Goal: Information Seeking & Learning: Learn about a topic

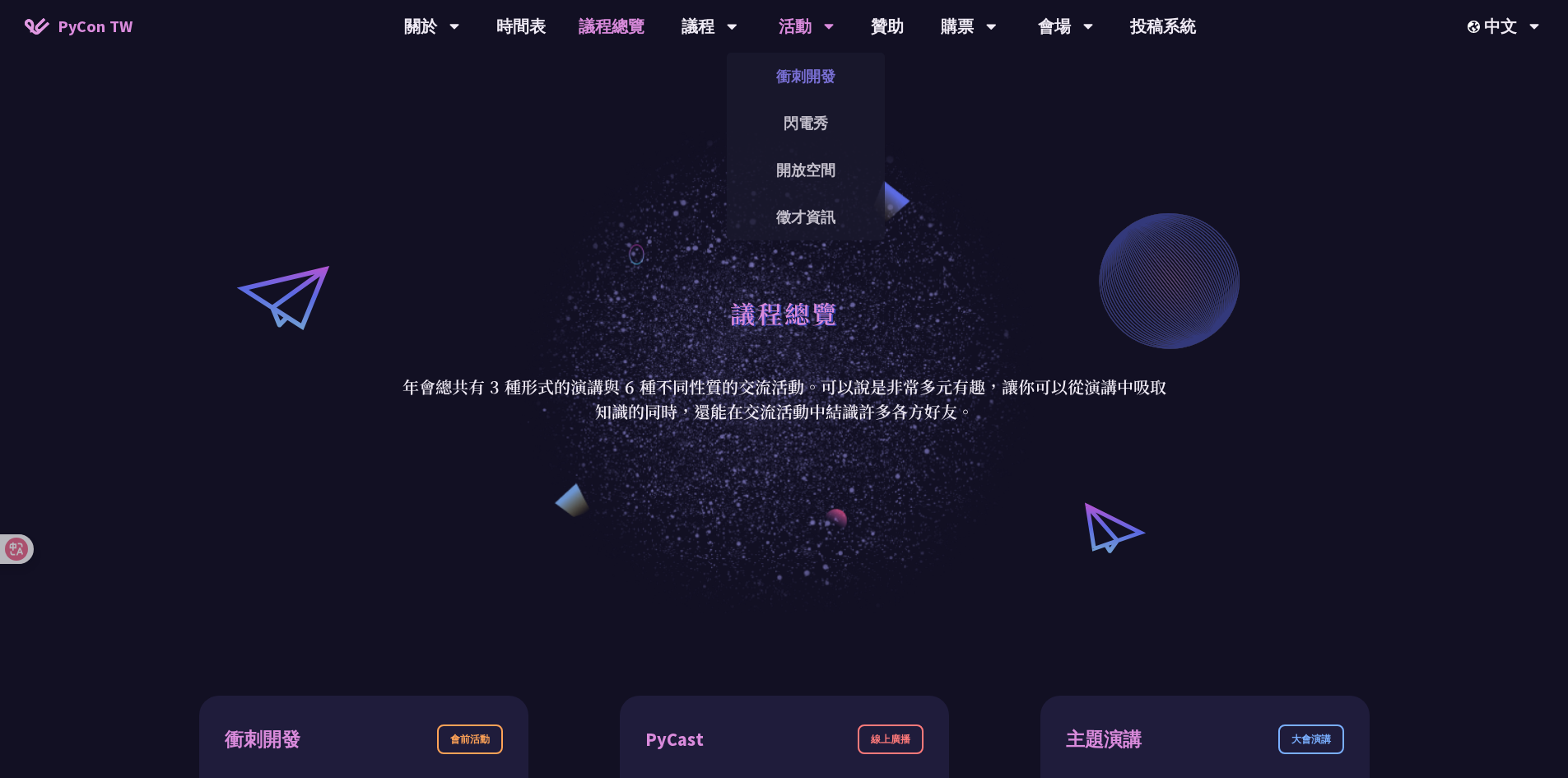
click at [809, 68] on link "衝刺開發" at bounding box center [806, 76] width 158 height 39
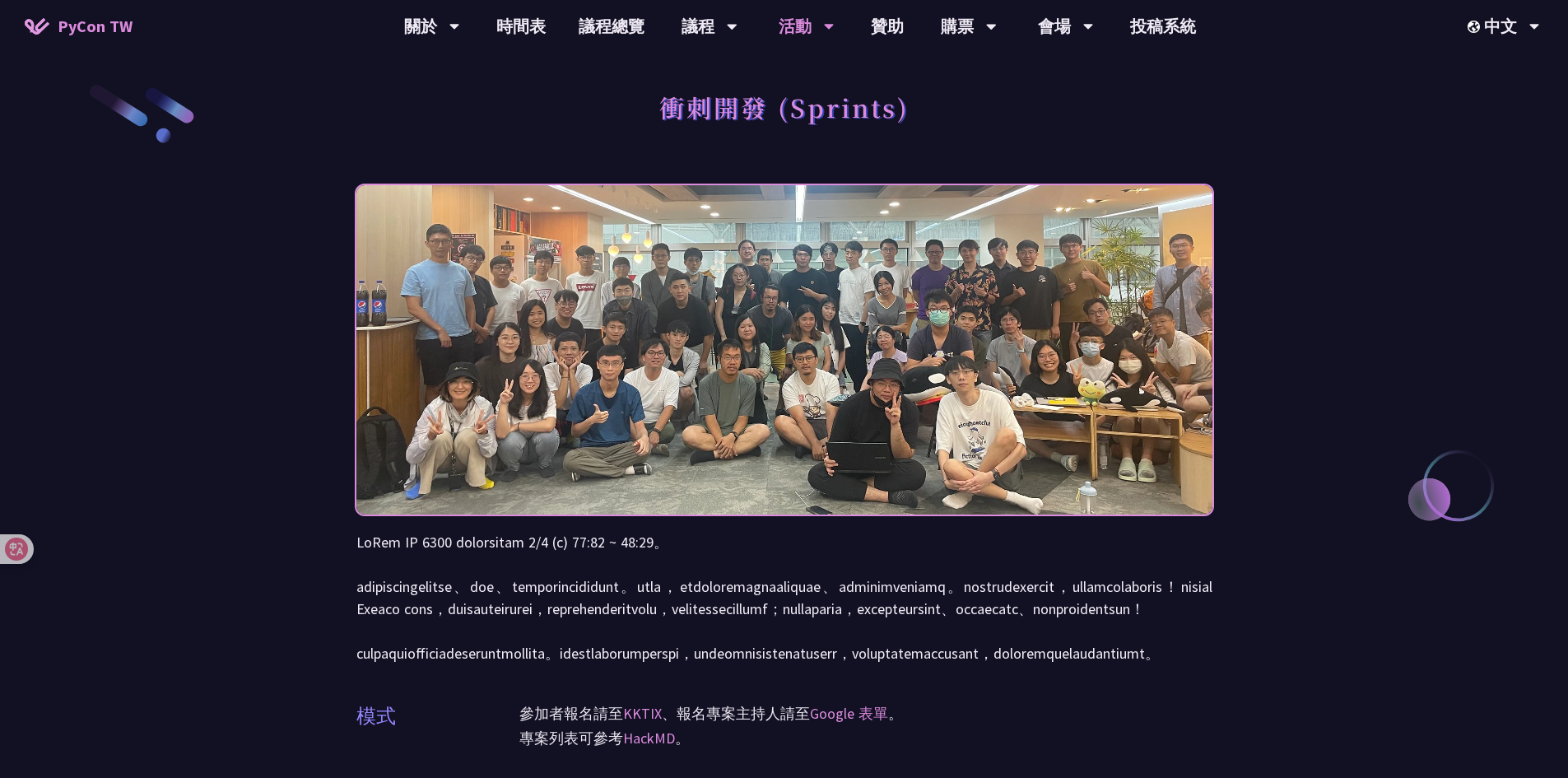
scroll to position [83, 0]
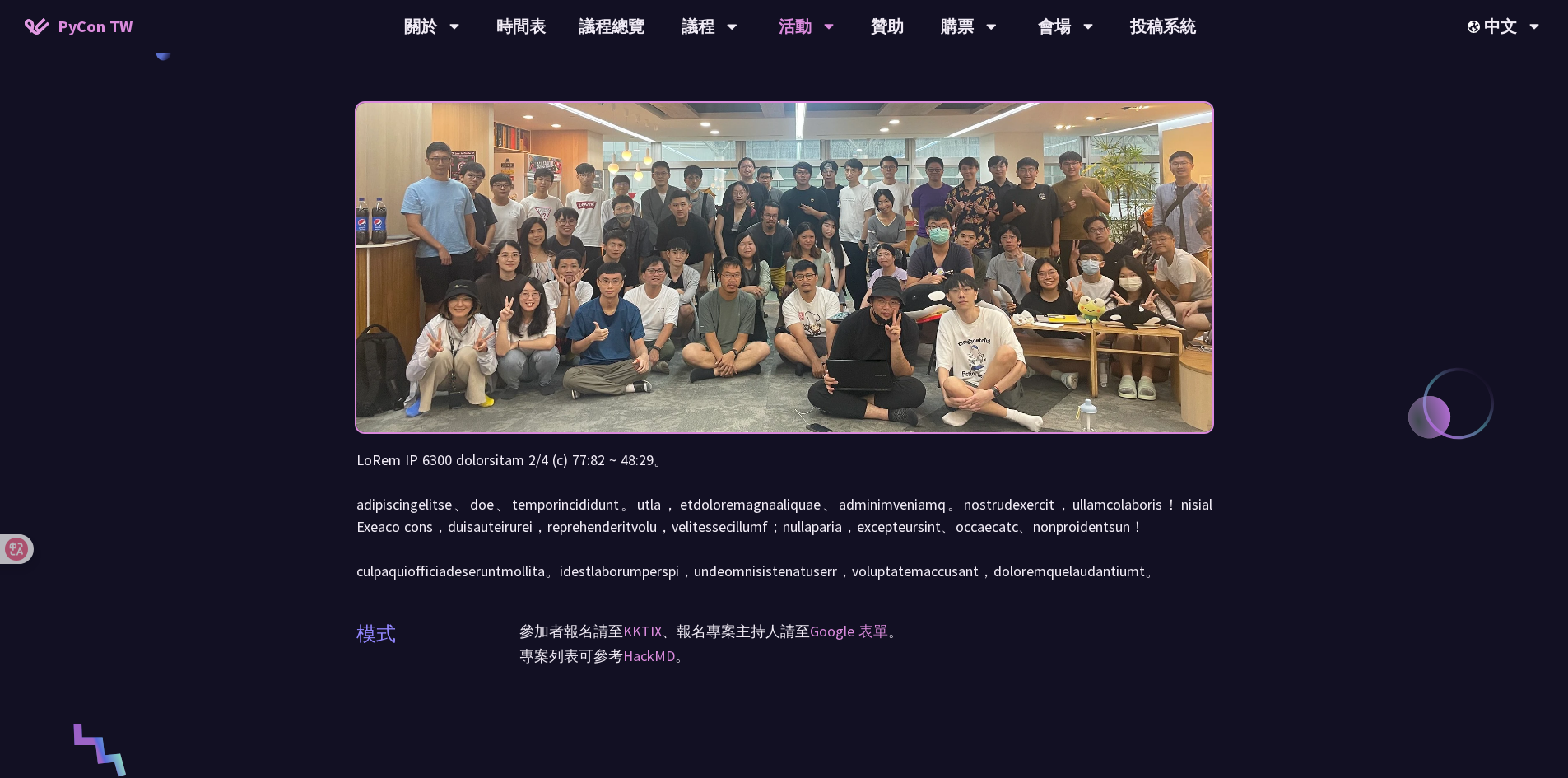
click at [1221, 728] on div "衝刺開發 (Sprints) 模式 參加者報名請至 KKTIX 、報名專案主持人請至 Google 表單 。 專案列表可參考 HackMD 。" at bounding box center [784, 692] width 1568 height 1550
drag, startPoint x: 365, startPoint y: 507, endPoint x: 594, endPoint y: 501, distance: 229.1
click at [592, 502] on p at bounding box center [784, 515] width 856 height 133
drag, startPoint x: 611, startPoint y: 499, endPoint x: 660, endPoint y: 500, distance: 49.0
click at [660, 500] on p at bounding box center [784, 515] width 856 height 133
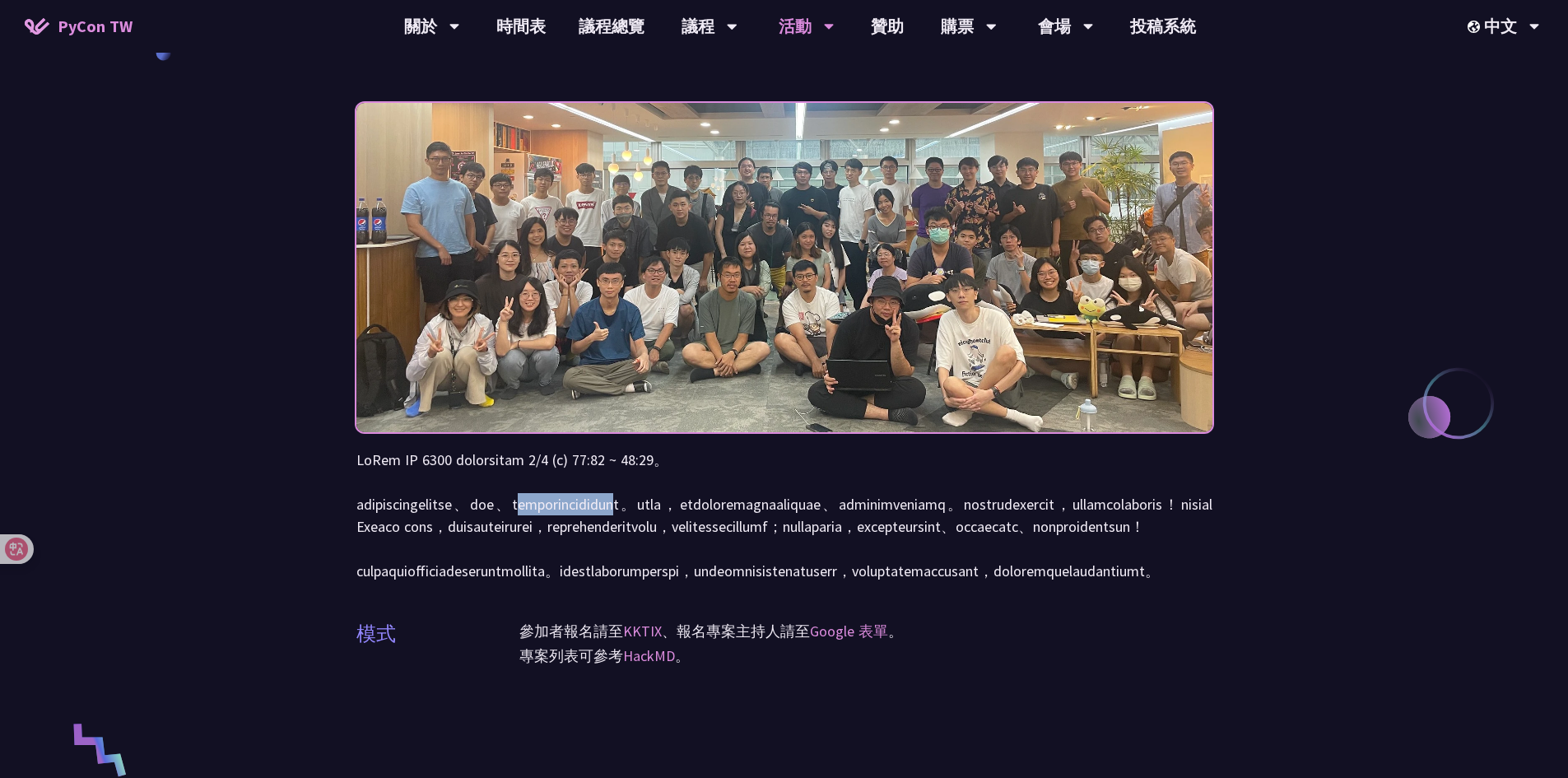
drag, startPoint x: 683, startPoint y: 505, endPoint x: 893, endPoint y: 515, distance: 210.2
click at [893, 515] on p at bounding box center [784, 515] width 856 height 133
drag, startPoint x: 937, startPoint y: 506, endPoint x: 977, endPoint y: 503, distance: 40.1
click at [977, 503] on p at bounding box center [784, 515] width 856 height 133
drag, startPoint x: 1002, startPoint y: 507, endPoint x: 442, endPoint y: 526, distance: 560.3
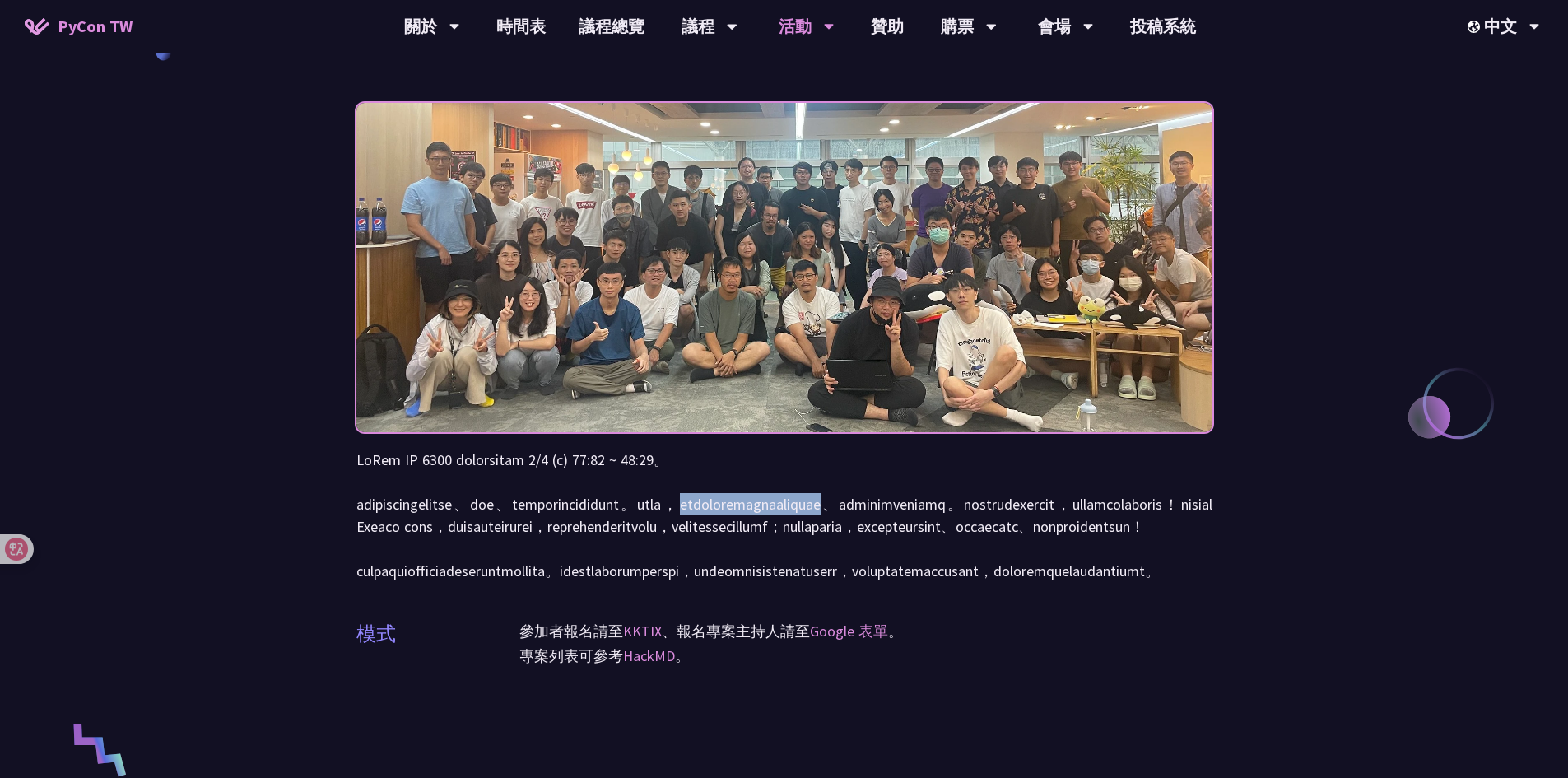
click at [442, 526] on p at bounding box center [784, 515] width 856 height 133
drag, startPoint x: 465, startPoint y: 526, endPoint x: 662, endPoint y: 523, distance: 197.0
click at [662, 523] on p at bounding box center [784, 515] width 856 height 133
drag, startPoint x: 680, startPoint y: 524, endPoint x: 890, endPoint y: 521, distance: 210.0
click at [890, 521] on p at bounding box center [784, 515] width 856 height 133
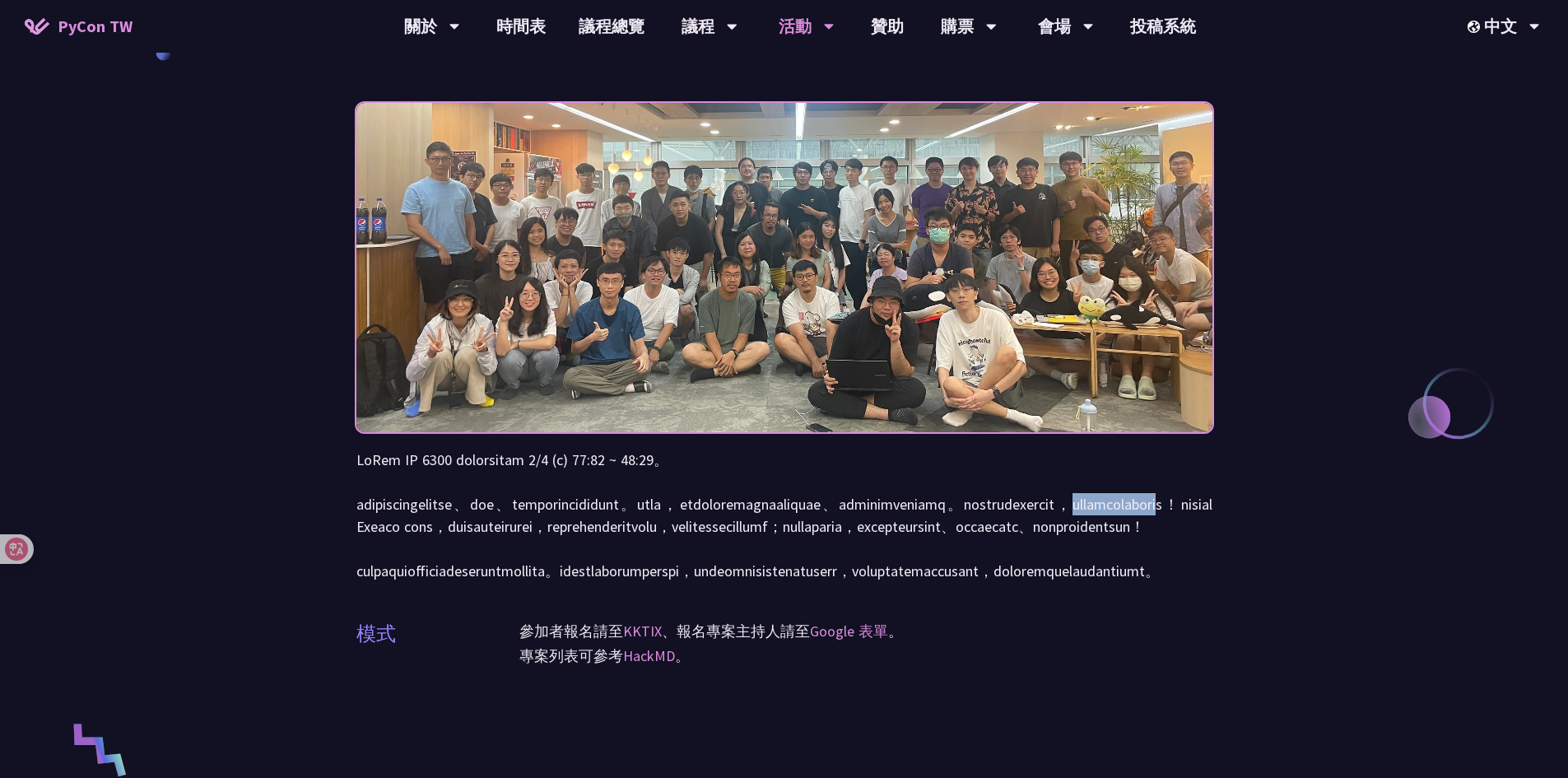
drag, startPoint x: 912, startPoint y: 523, endPoint x: 1123, endPoint y: 527, distance: 211.0
click at [1109, 523] on p at bounding box center [784, 515] width 856 height 133
drag, startPoint x: 1134, startPoint y: 523, endPoint x: 498, endPoint y: 547, distance: 636.5
click at [489, 547] on p at bounding box center [784, 515] width 856 height 133
click at [518, 550] on p at bounding box center [784, 515] width 856 height 133
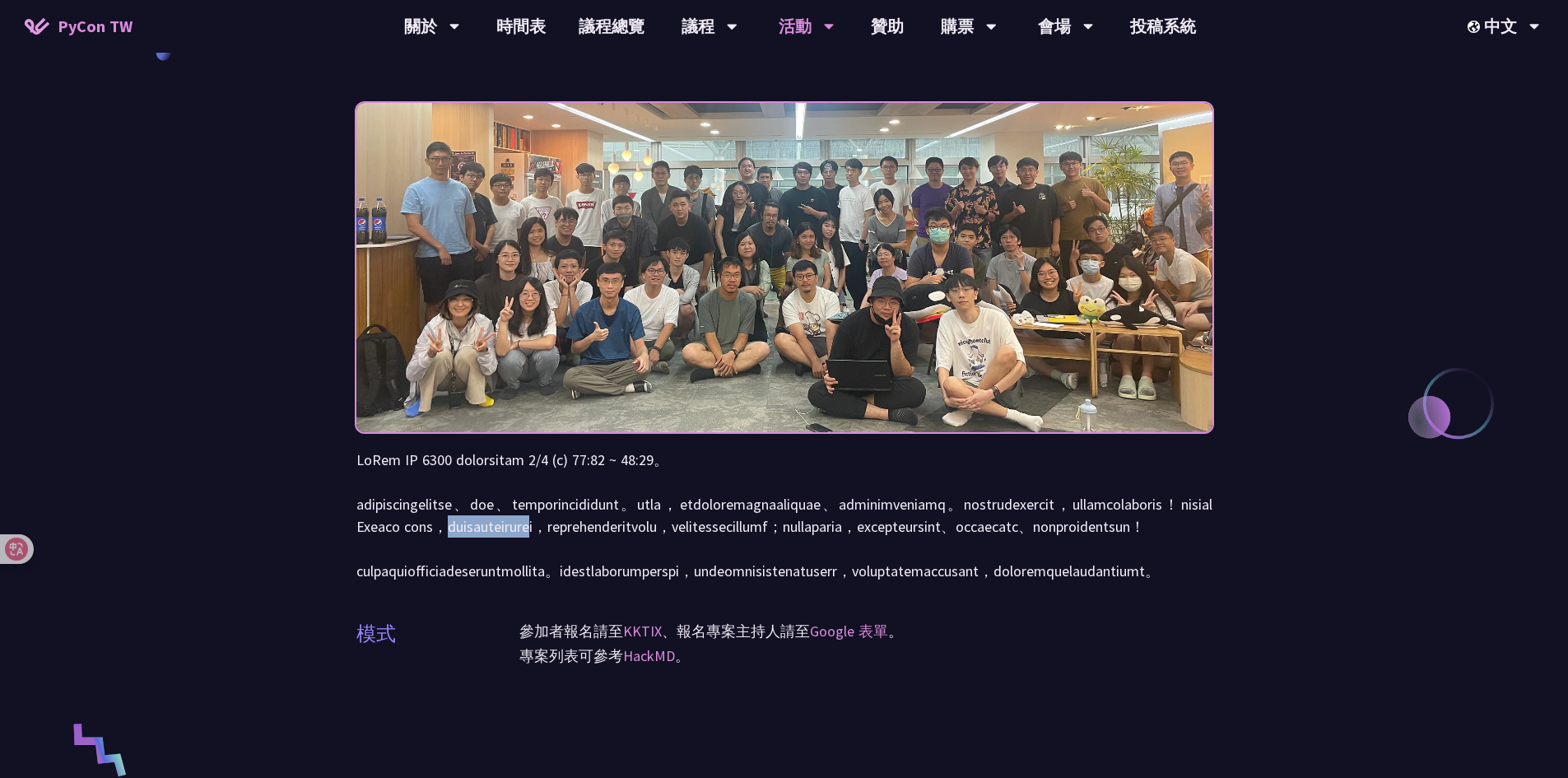
drag, startPoint x: 498, startPoint y: 546, endPoint x: 694, endPoint y: 558, distance: 196.4
click at [694, 558] on p at bounding box center [784, 515] width 856 height 133
drag, startPoint x: 725, startPoint y: 552, endPoint x: 956, endPoint y: 554, distance: 231.0
click at [956, 554] on p at bounding box center [784, 515] width 856 height 133
drag, startPoint x: 996, startPoint y: 551, endPoint x: 1094, endPoint y: 558, distance: 98.2
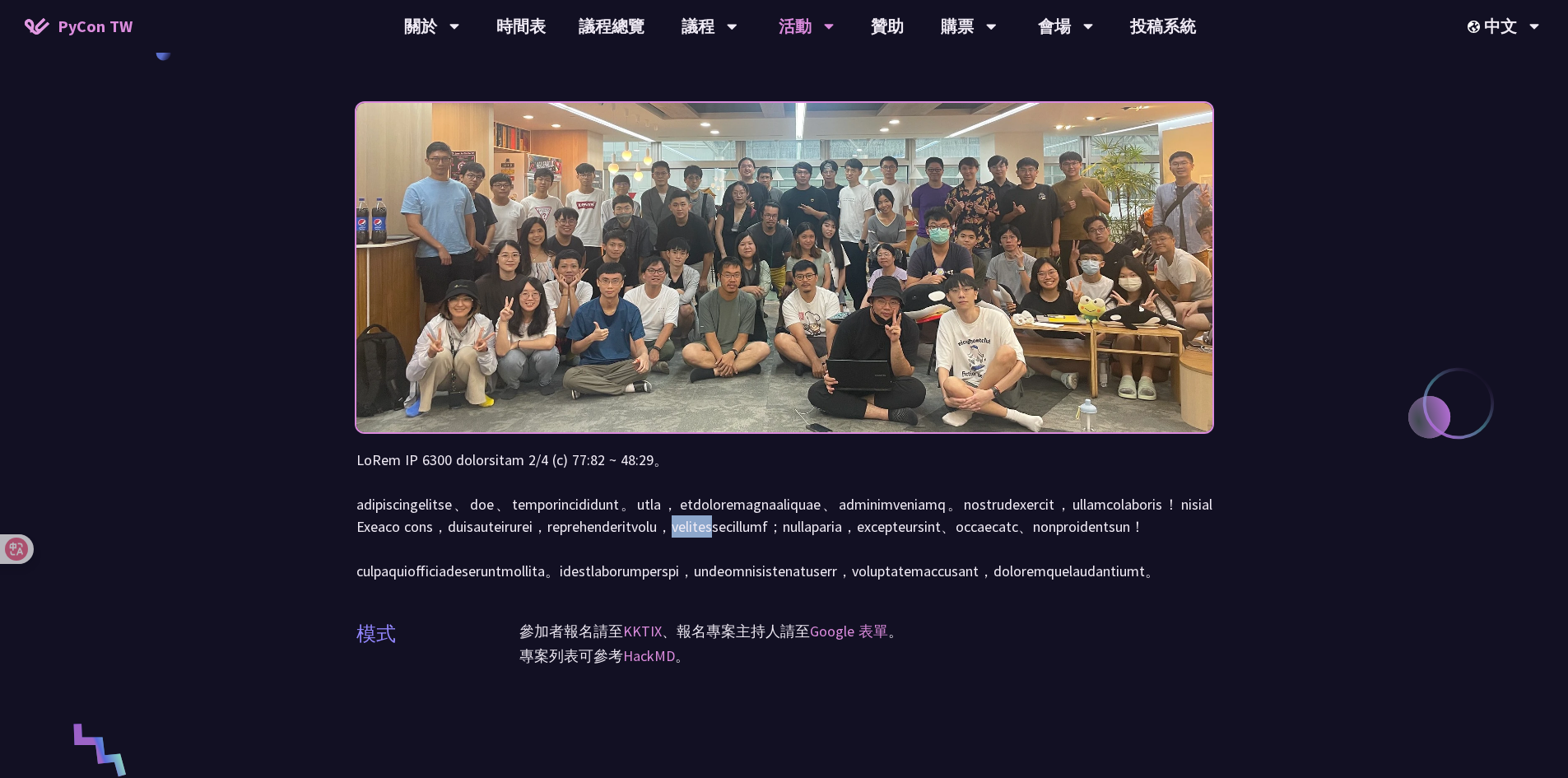
click at [1094, 558] on p at bounding box center [784, 515] width 856 height 133
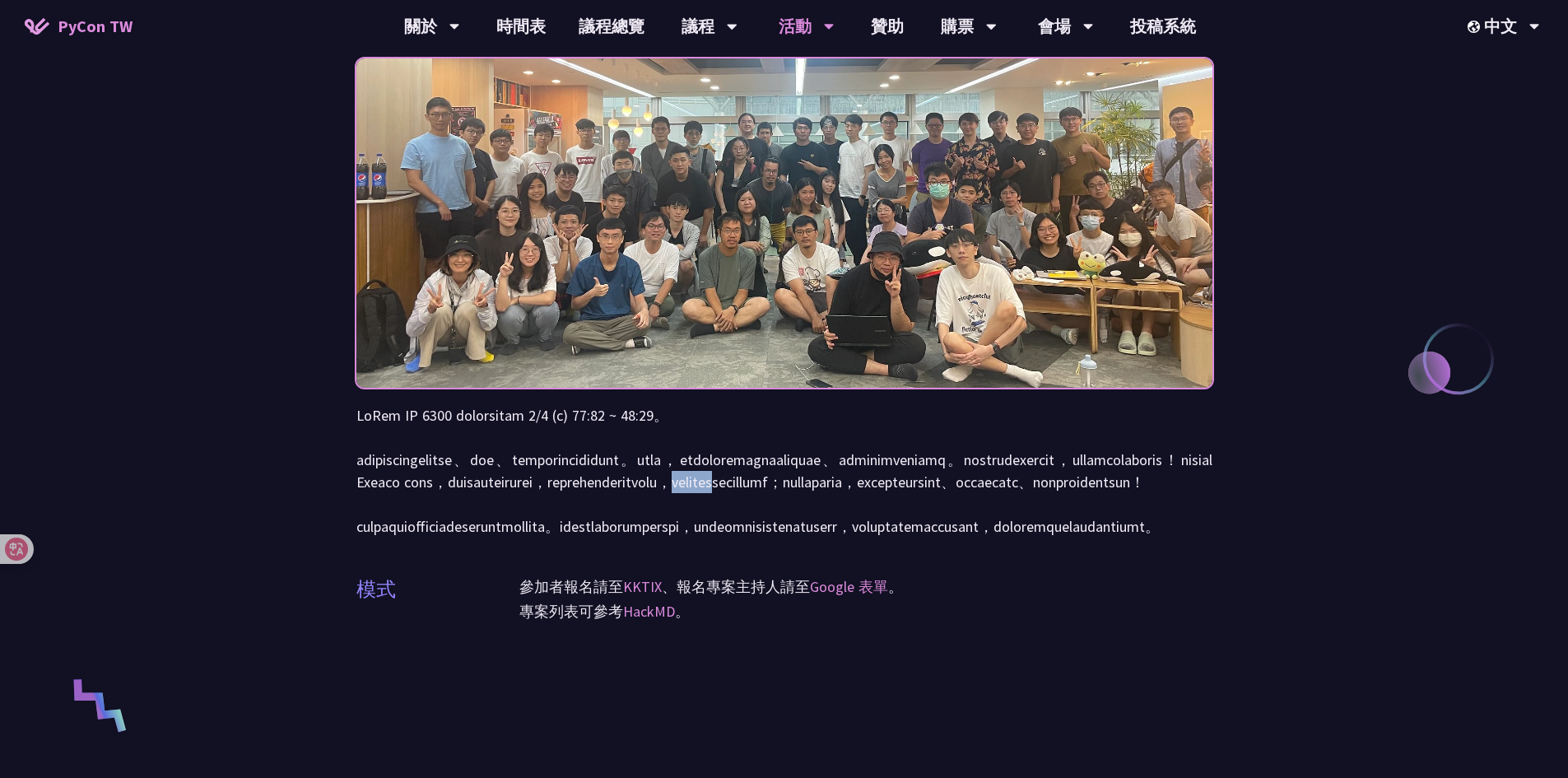
scroll to position [165, 0]
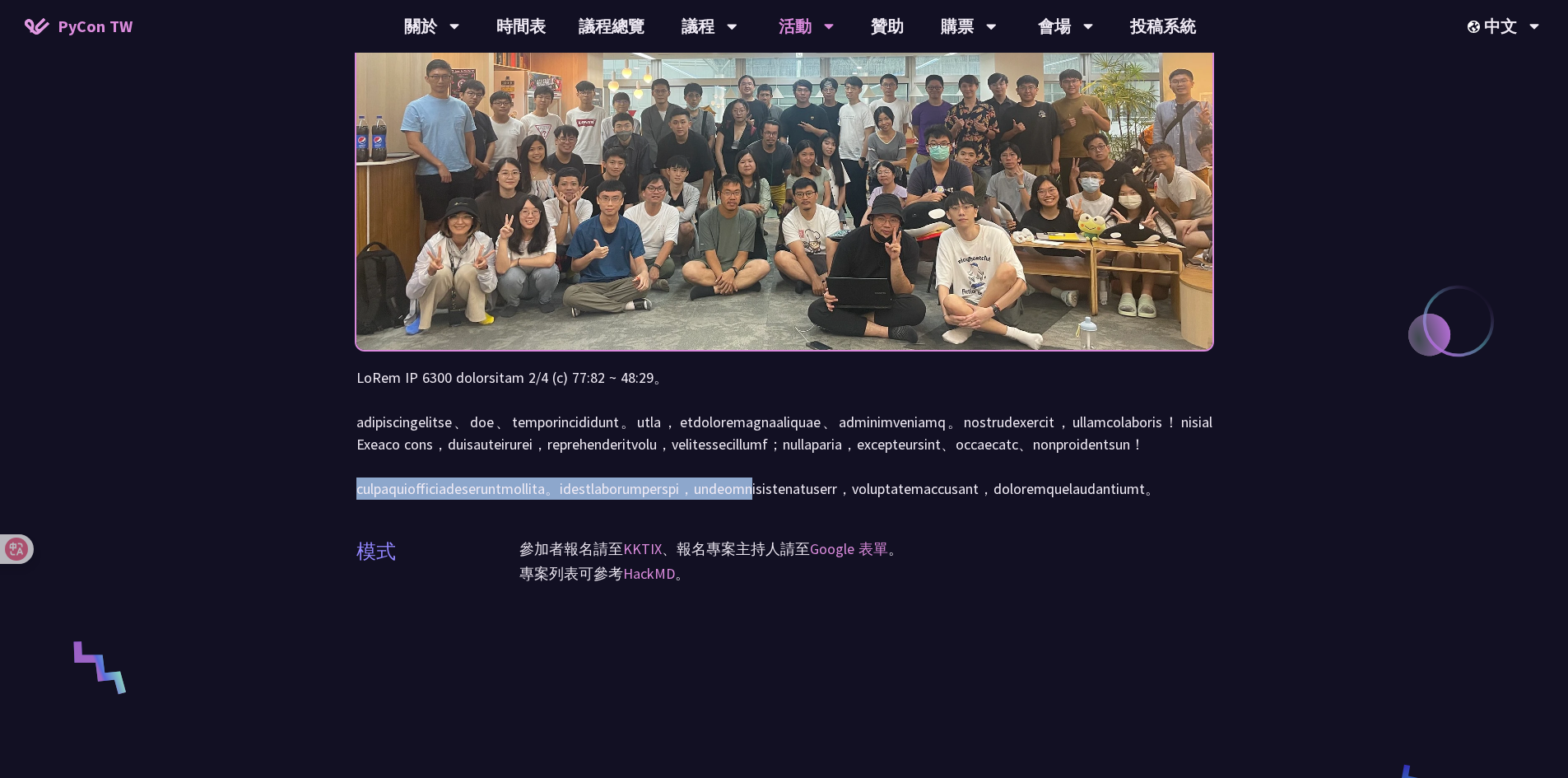
drag, startPoint x: 352, startPoint y: 532, endPoint x: 1226, endPoint y: 539, distance: 874.0
click at [1226, 539] on div "衝刺開發 (Sprints) 模式 參加者報名請至 KKTIX 、報名專案主持人請至 Google 表單 。 專案列表可參考 HackMD 。" at bounding box center [784, 609] width 1568 height 1550
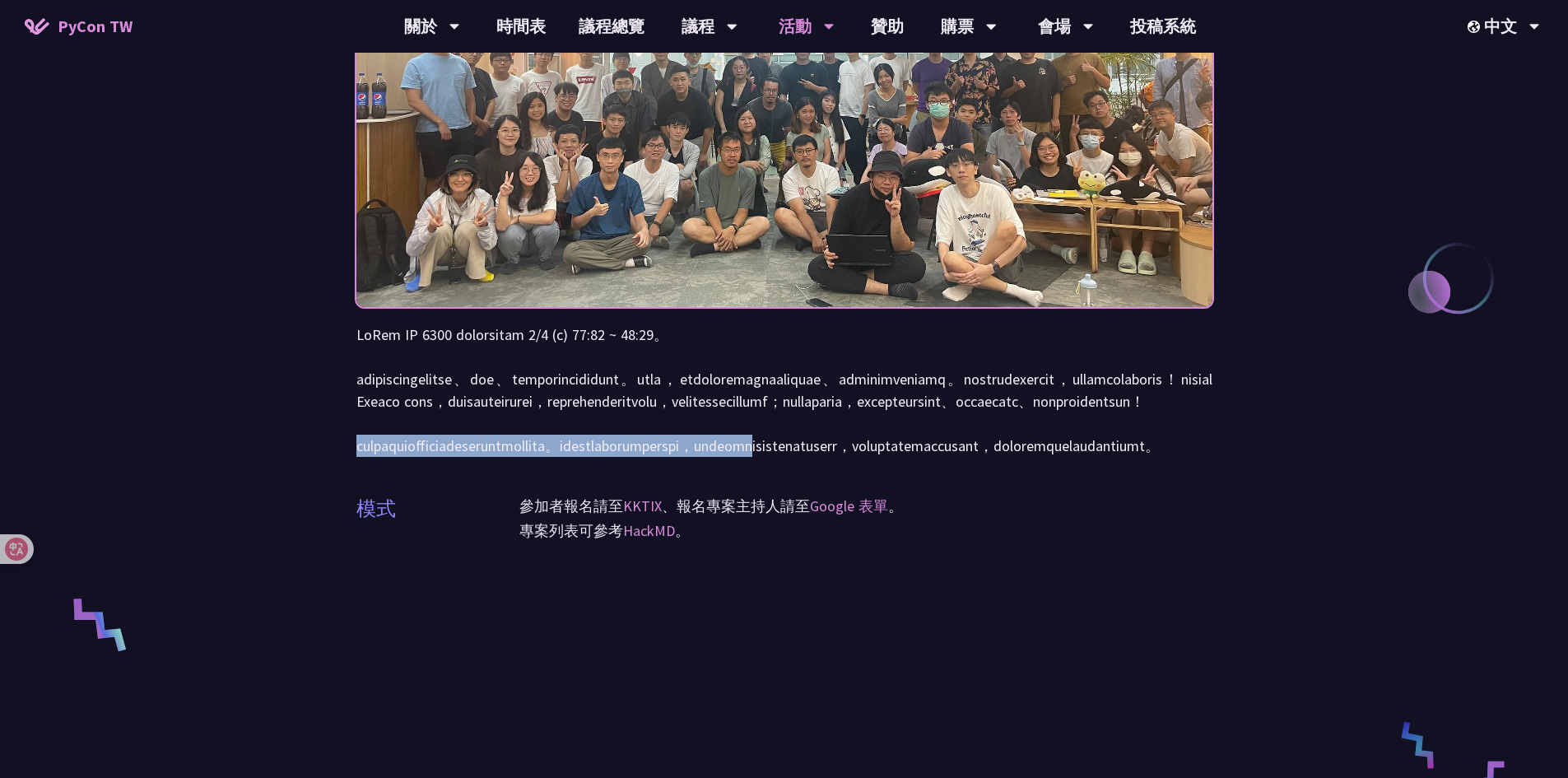
scroll to position [247, 0]
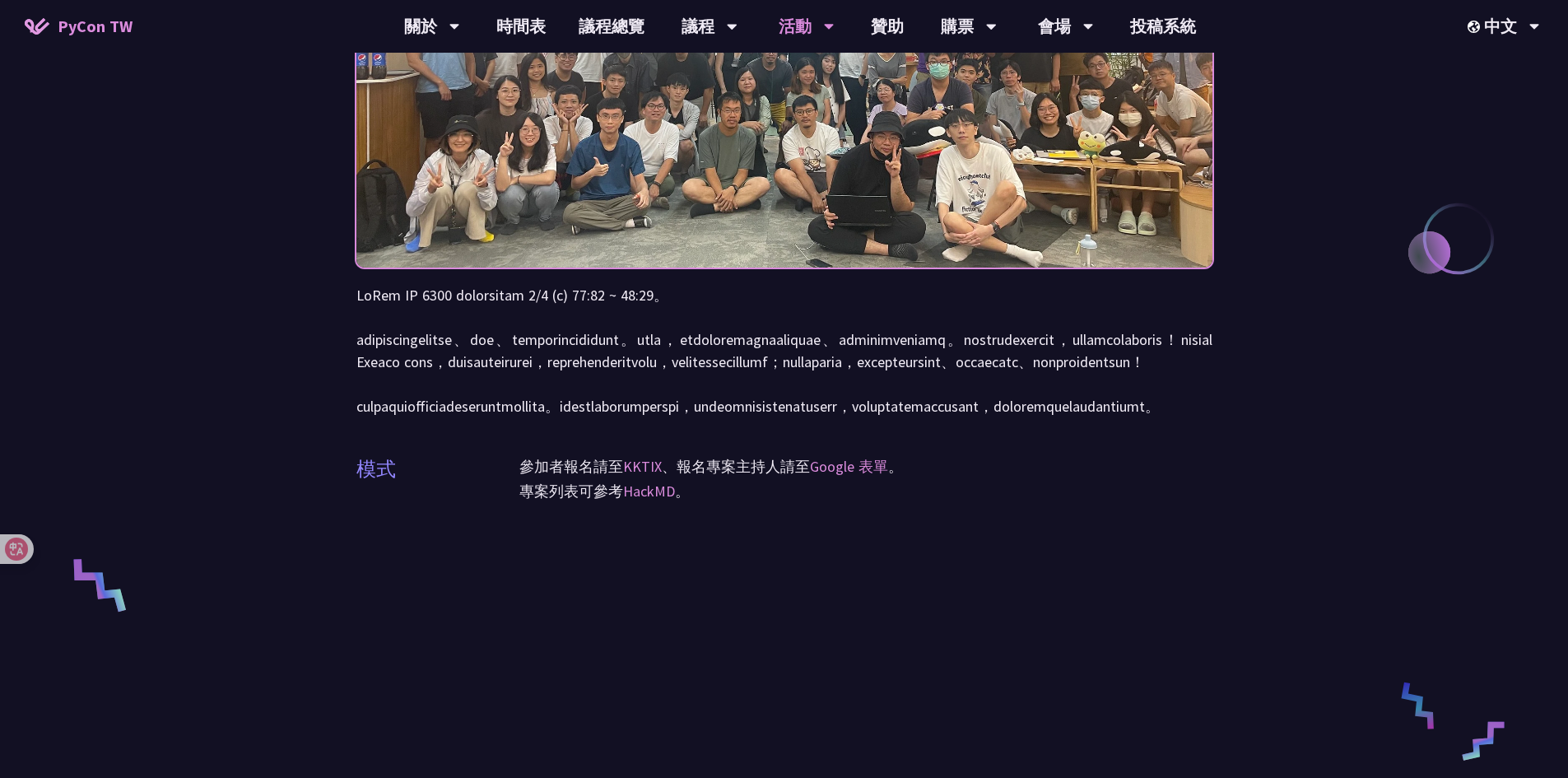
click at [530, 418] on p at bounding box center [784, 350] width 856 height 133
drag, startPoint x: 482, startPoint y: 476, endPoint x: 576, endPoint y: 475, distance: 94.0
click at [576, 418] on p at bounding box center [784, 350] width 856 height 133
click at [608, 418] on p at bounding box center [784, 350] width 856 height 133
drag, startPoint x: 577, startPoint y: 474, endPoint x: 1140, endPoint y: 480, distance: 563.0
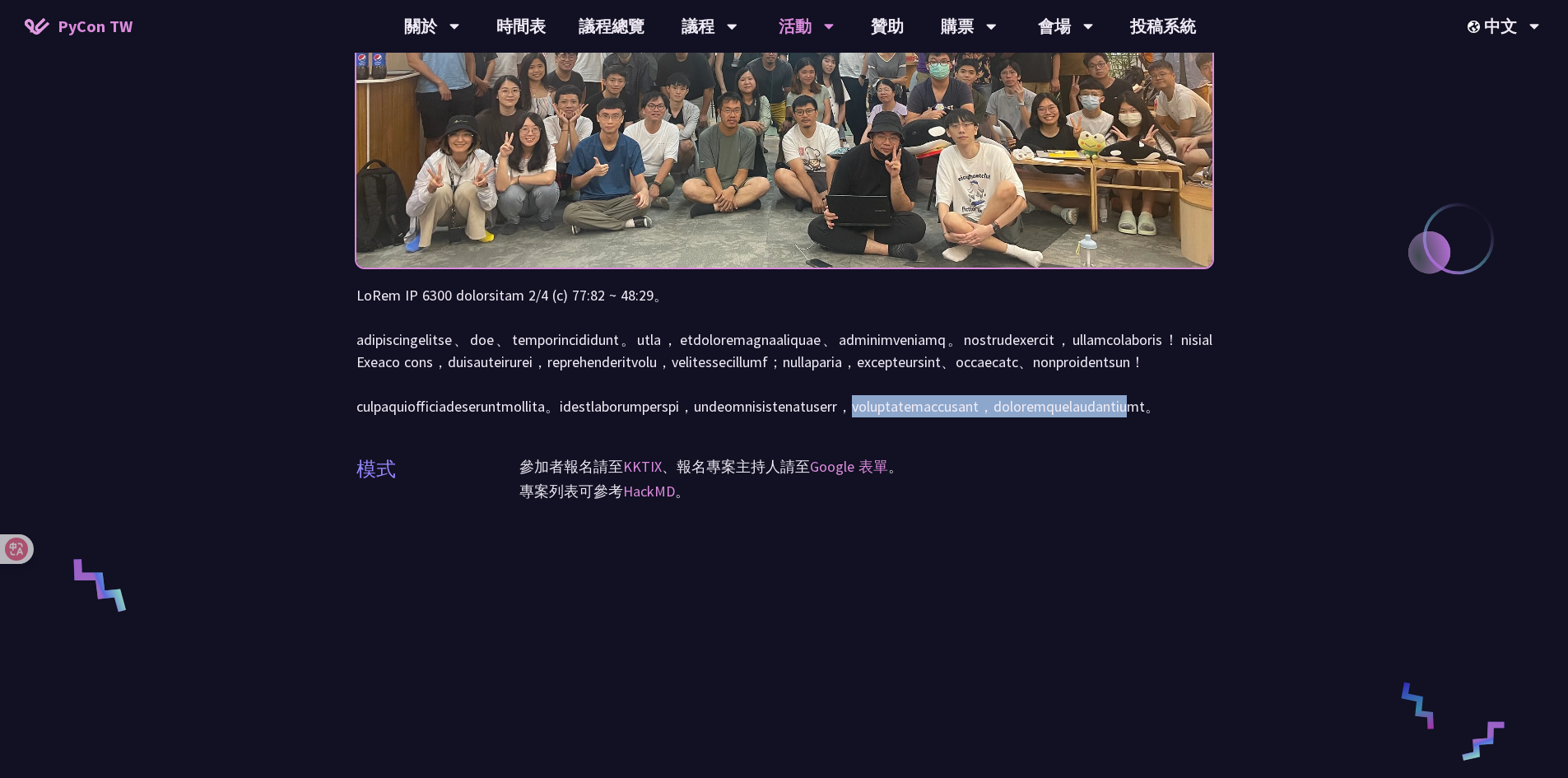
click at [1140, 418] on p at bounding box center [784, 350] width 856 height 133
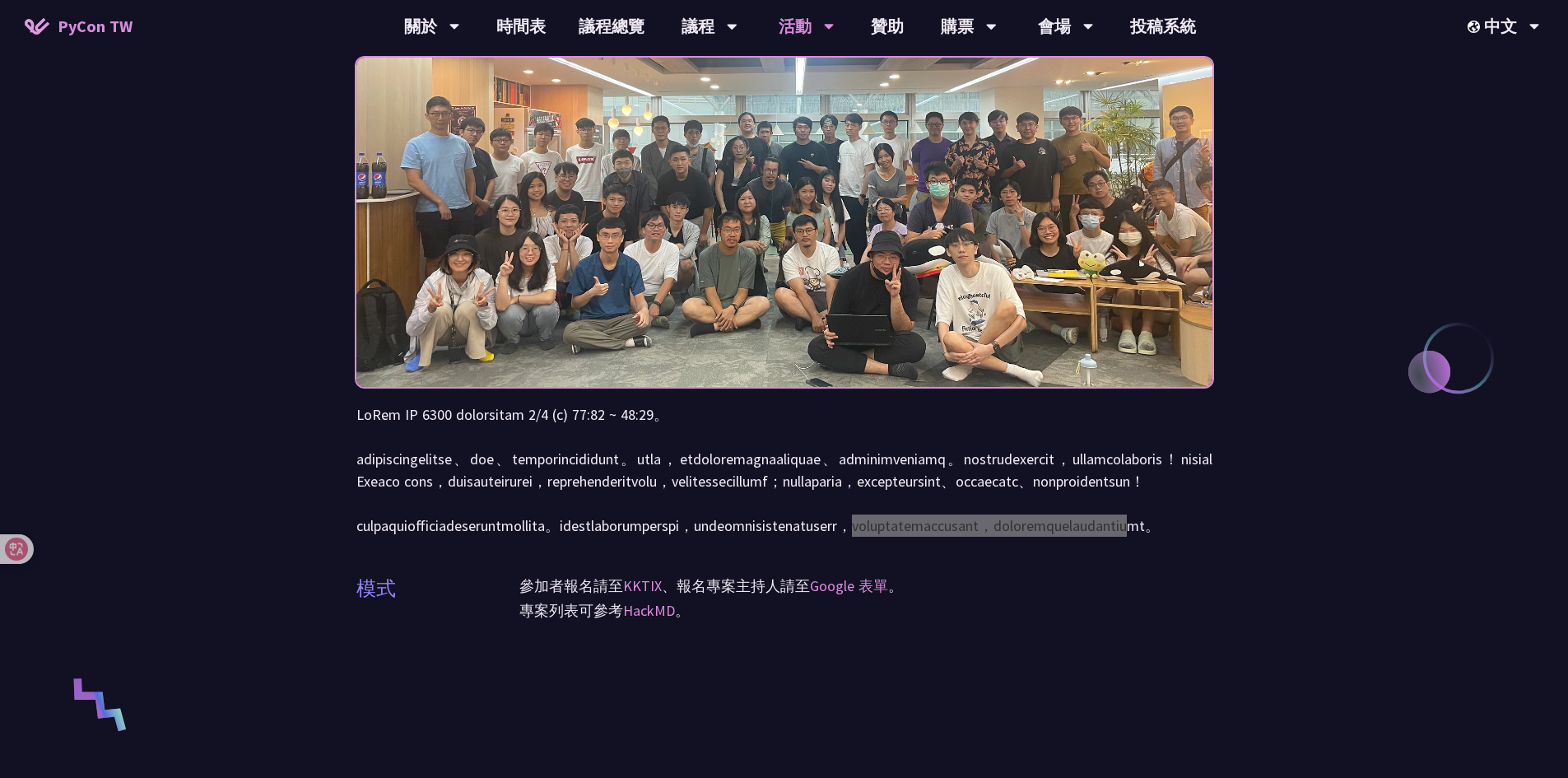
scroll to position [0, 0]
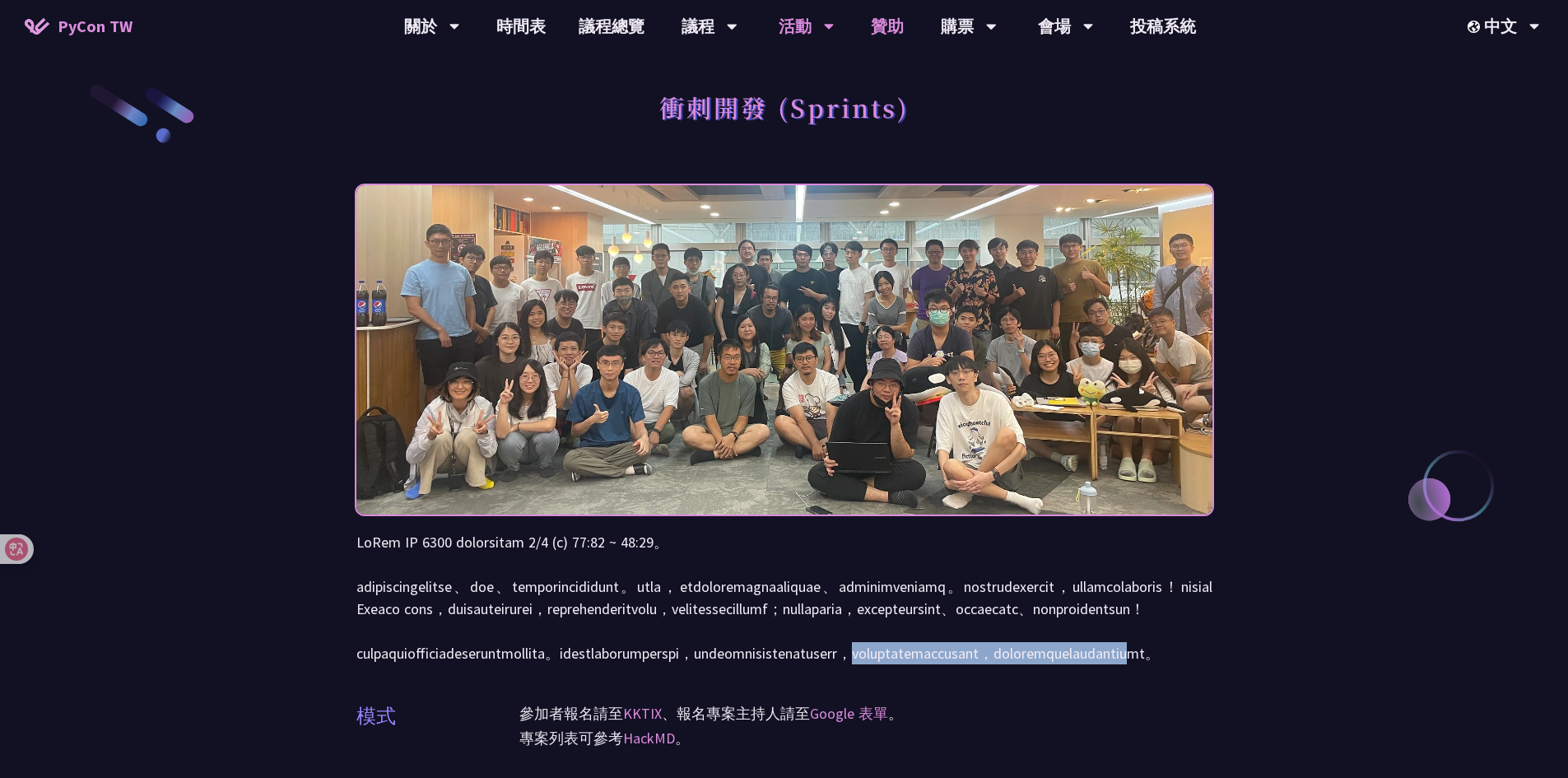
click at [883, 26] on link "贊助" at bounding box center [888, 26] width 66 height 52
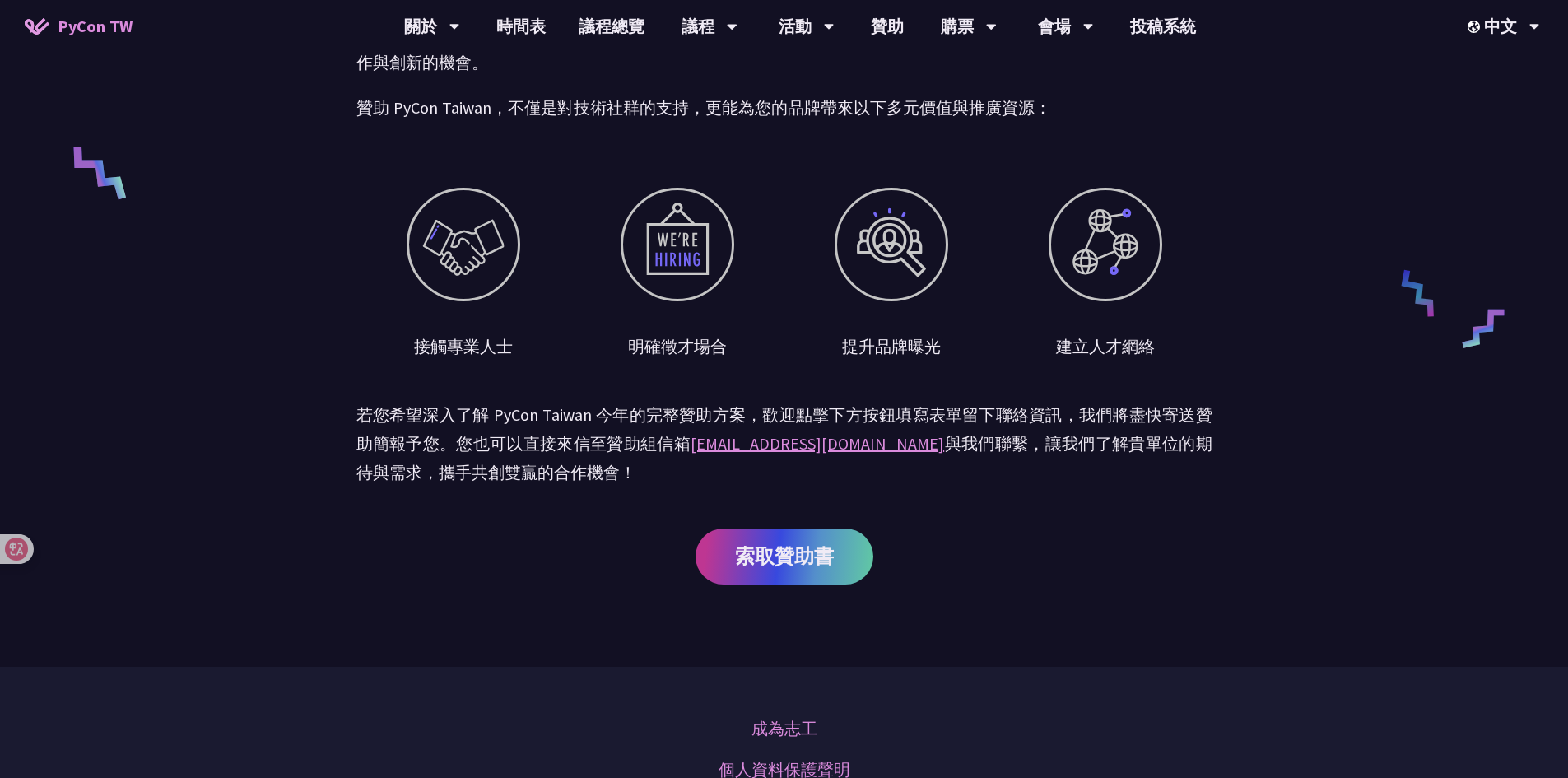
scroll to position [659, 0]
click at [1065, 72] on link "會場資訊" at bounding box center [1065, 76] width 158 height 39
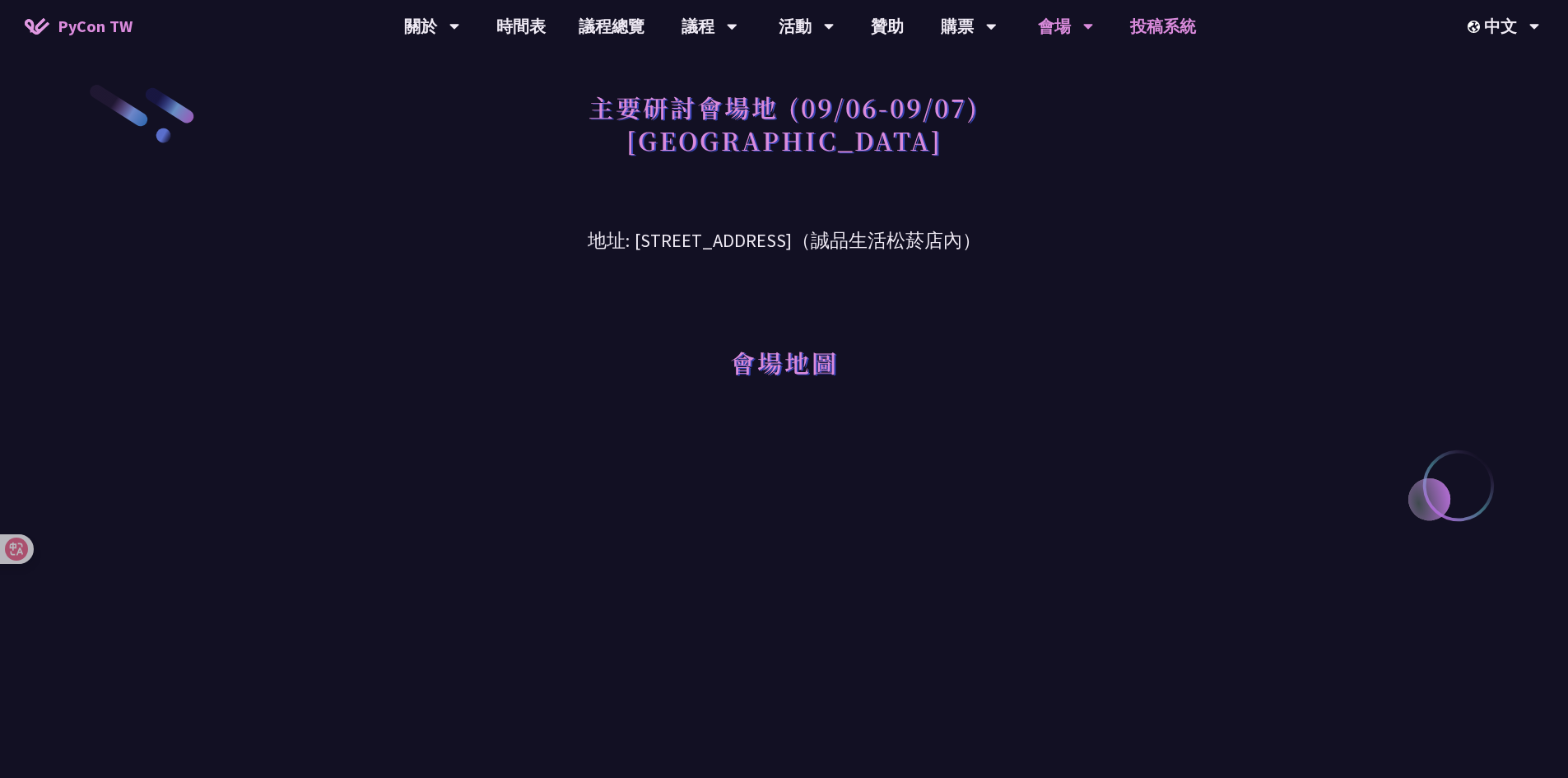
click at [1173, 14] on link "投稿系統" at bounding box center [1163, 26] width 98 height 52
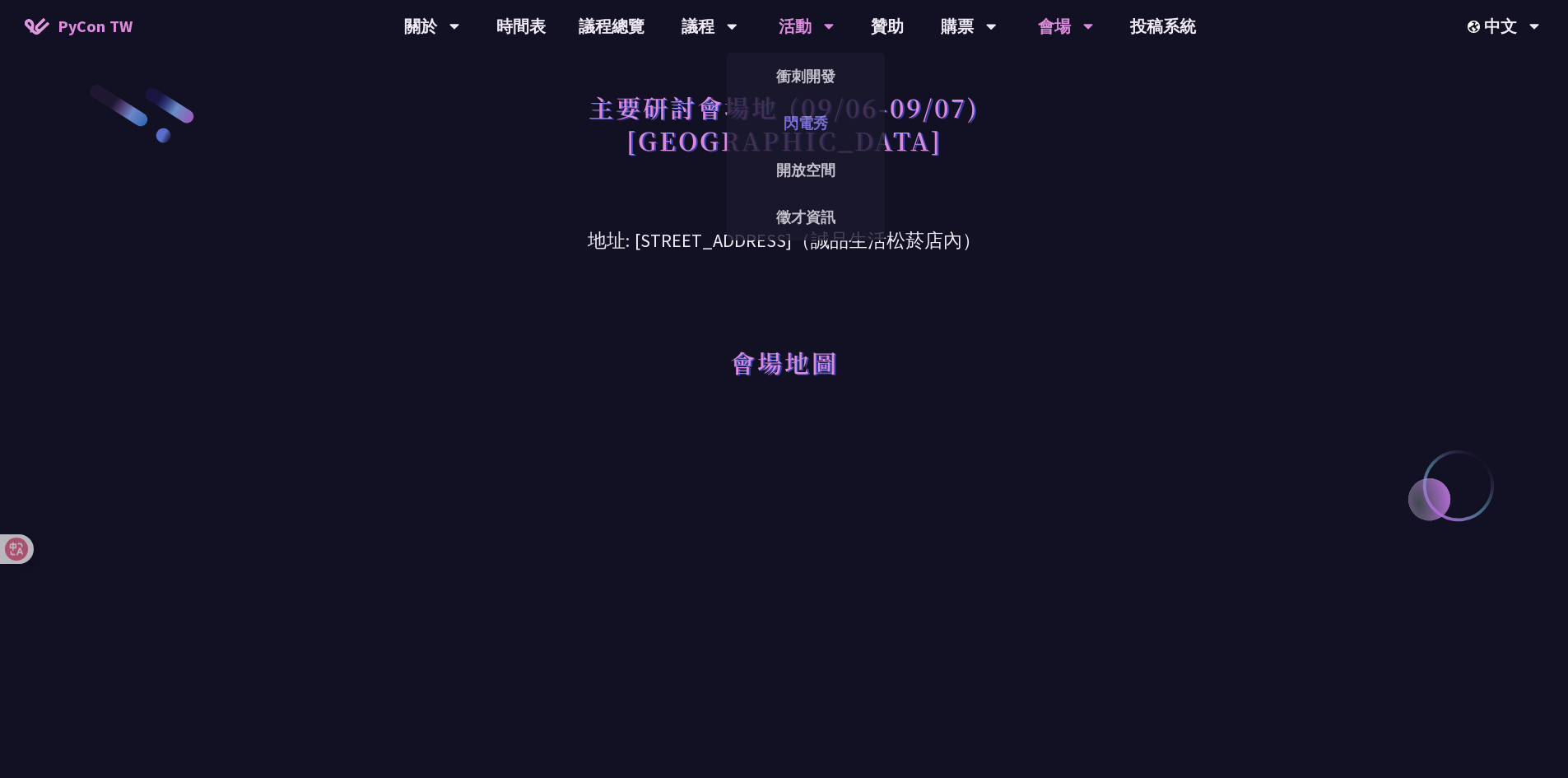
click at [816, 115] on link "閃電秀" at bounding box center [806, 123] width 158 height 39
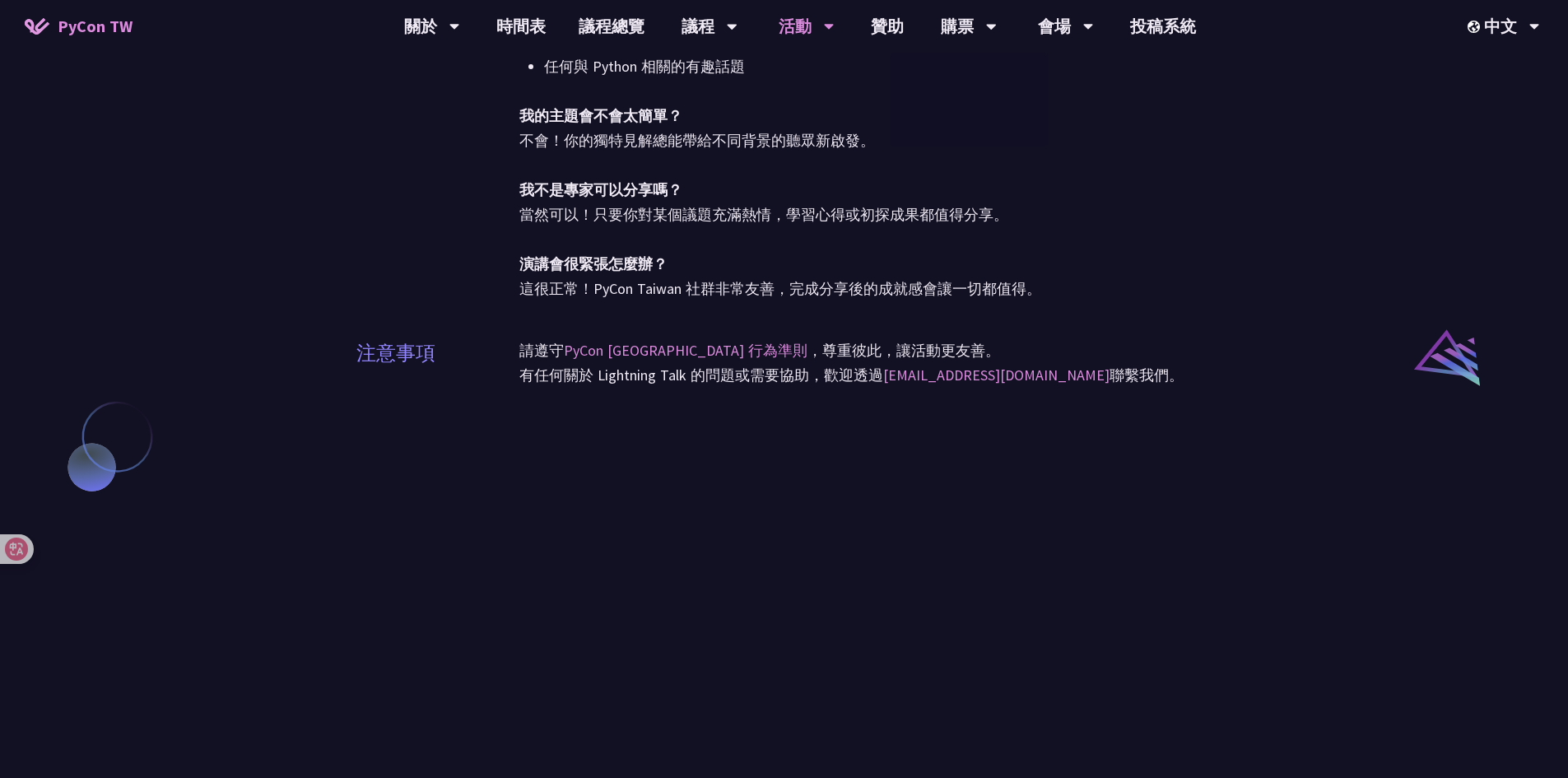
scroll to position [1071, 0]
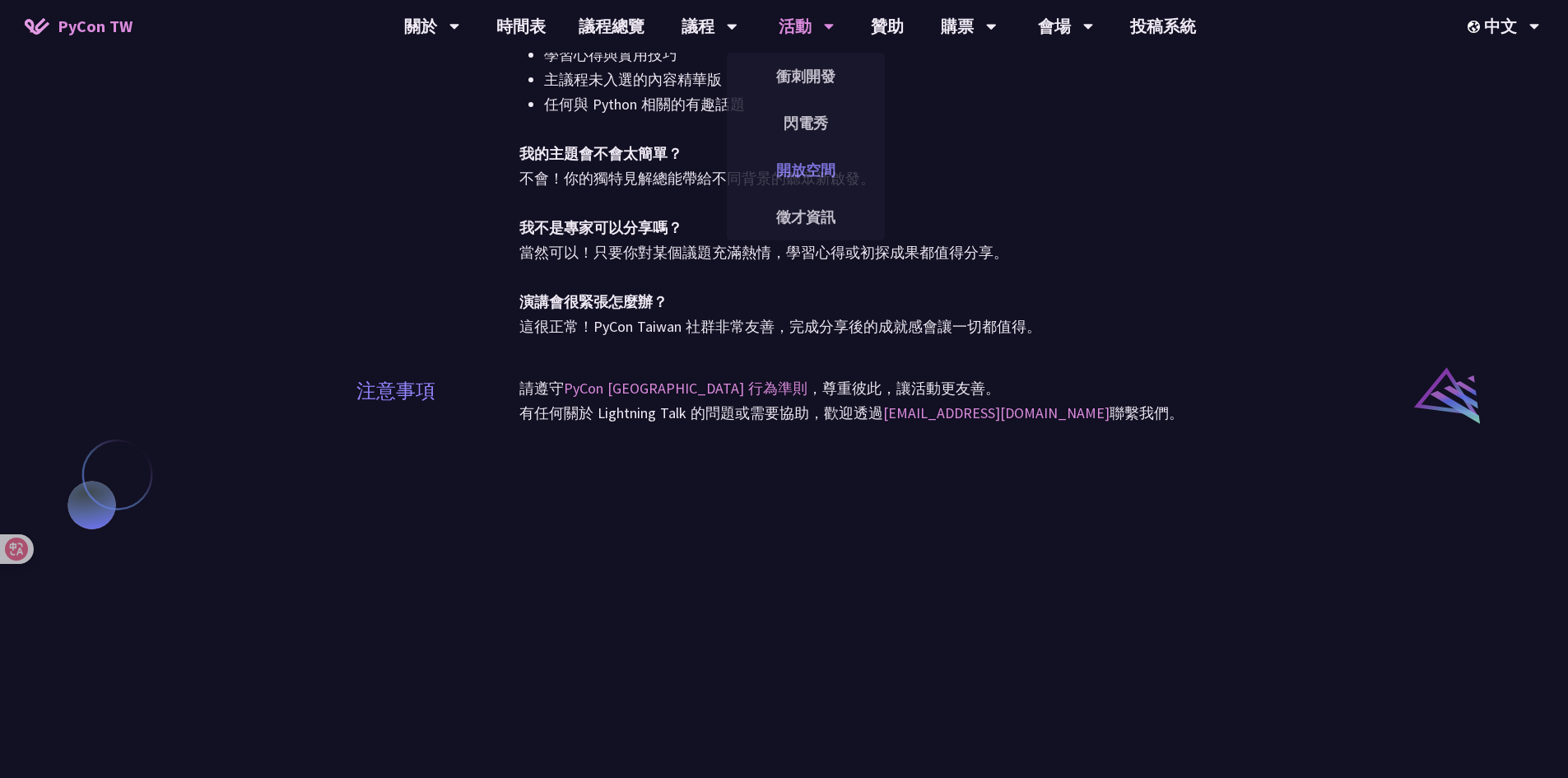
click at [821, 161] on link "開放空間" at bounding box center [806, 170] width 158 height 39
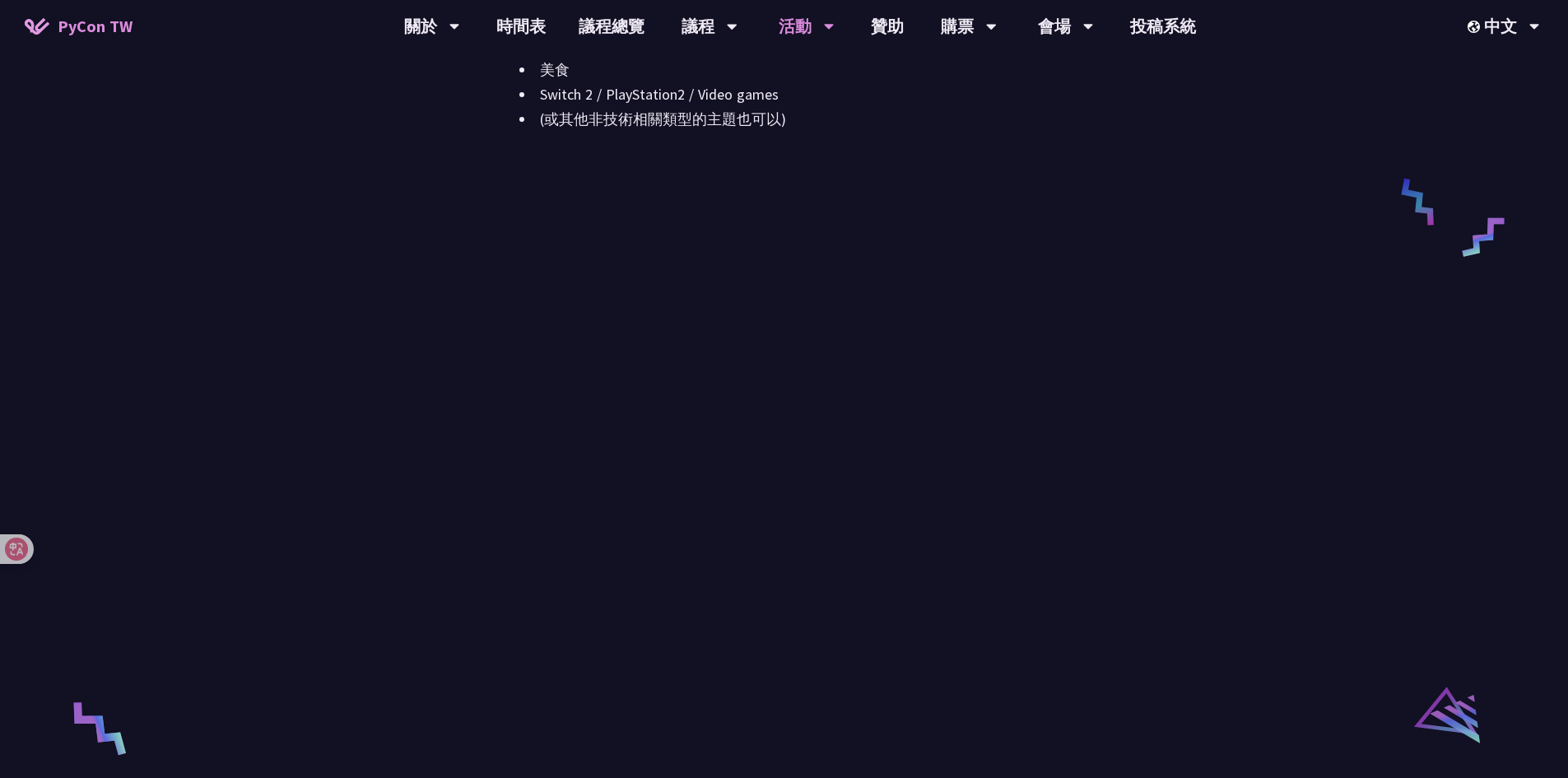
scroll to position [2306, 0]
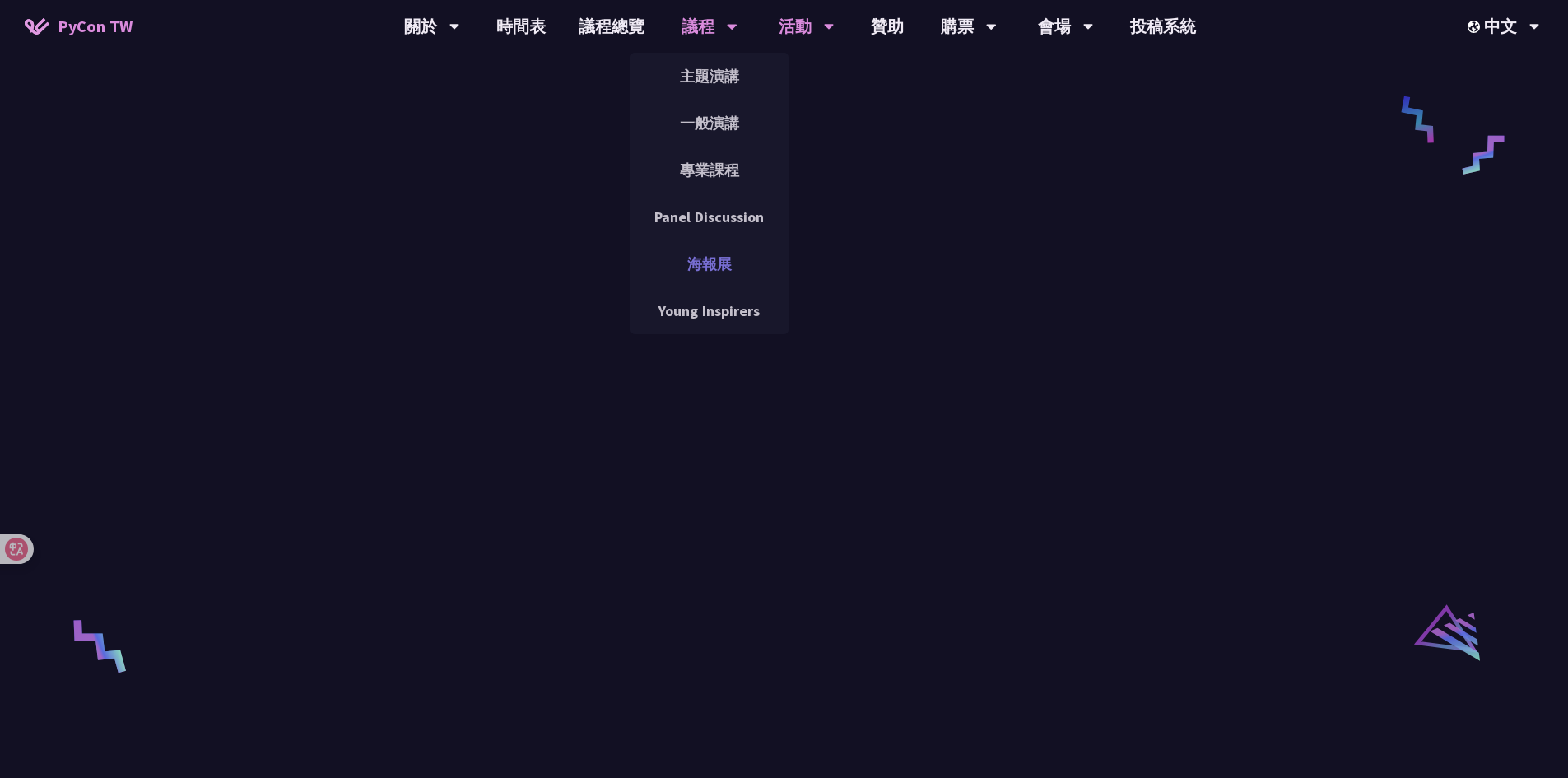
click at [722, 259] on link "海報展" at bounding box center [710, 264] width 158 height 39
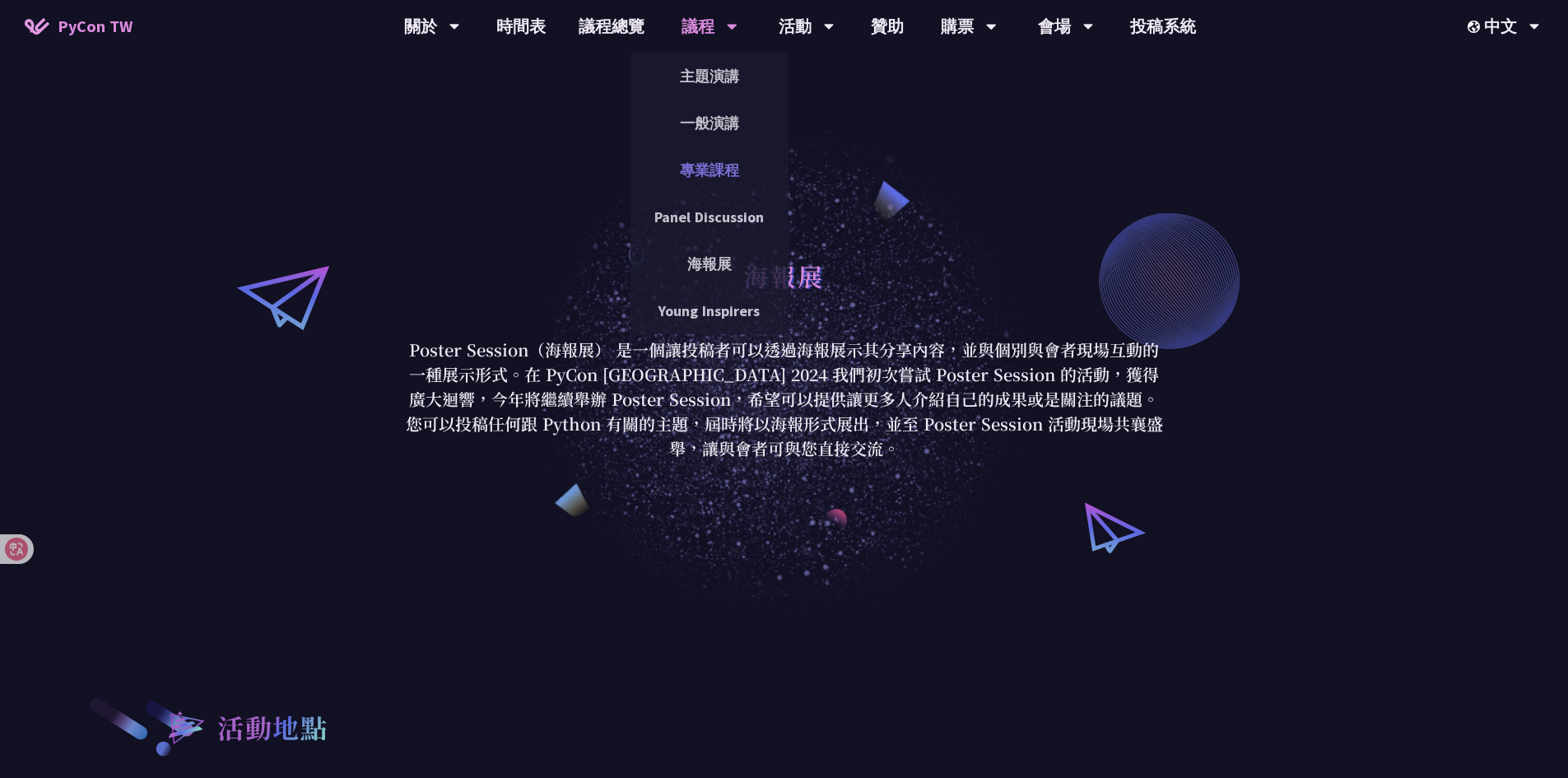
click at [717, 180] on link "專業課程" at bounding box center [710, 170] width 158 height 39
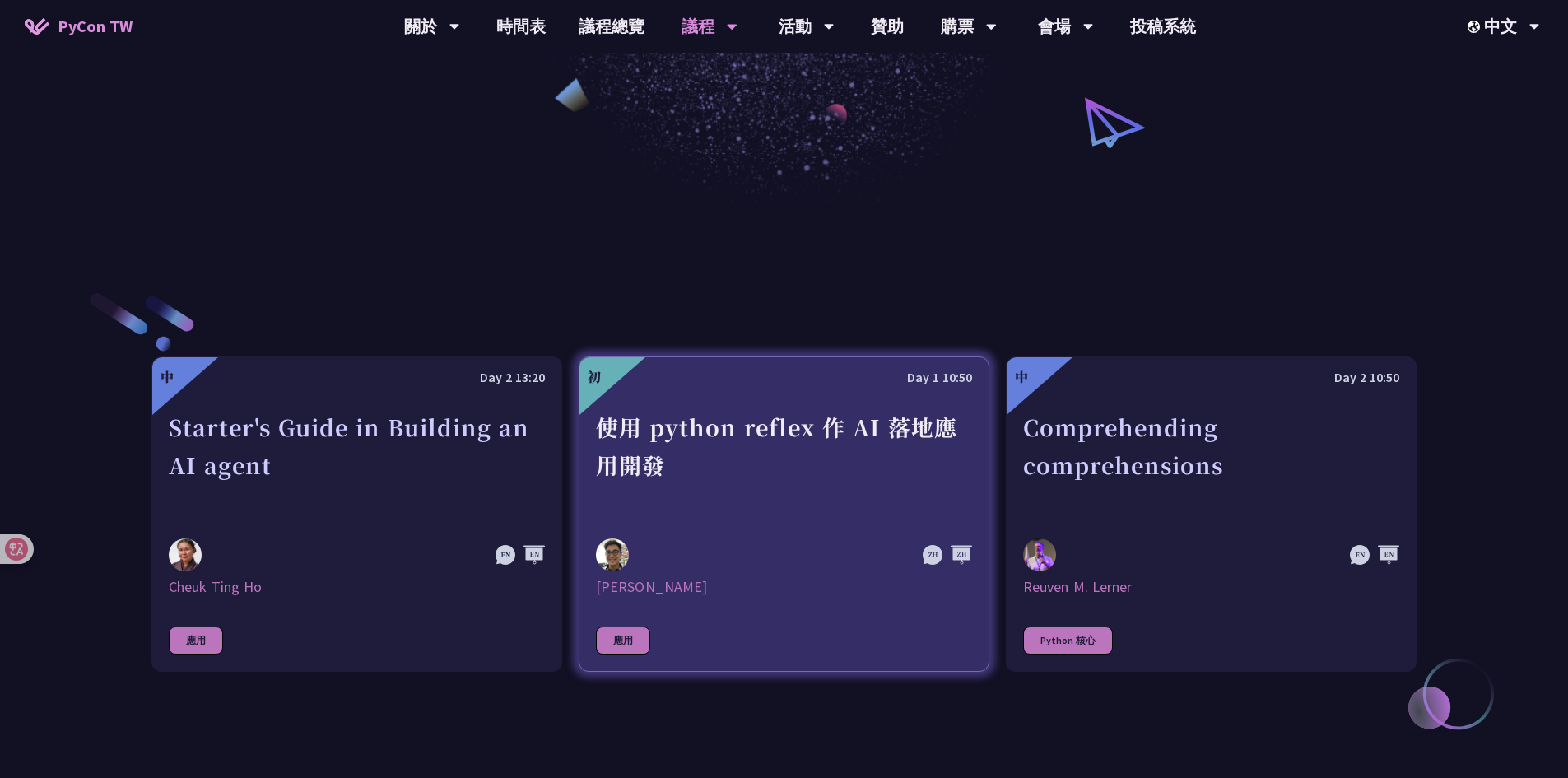
scroll to position [494, 0]
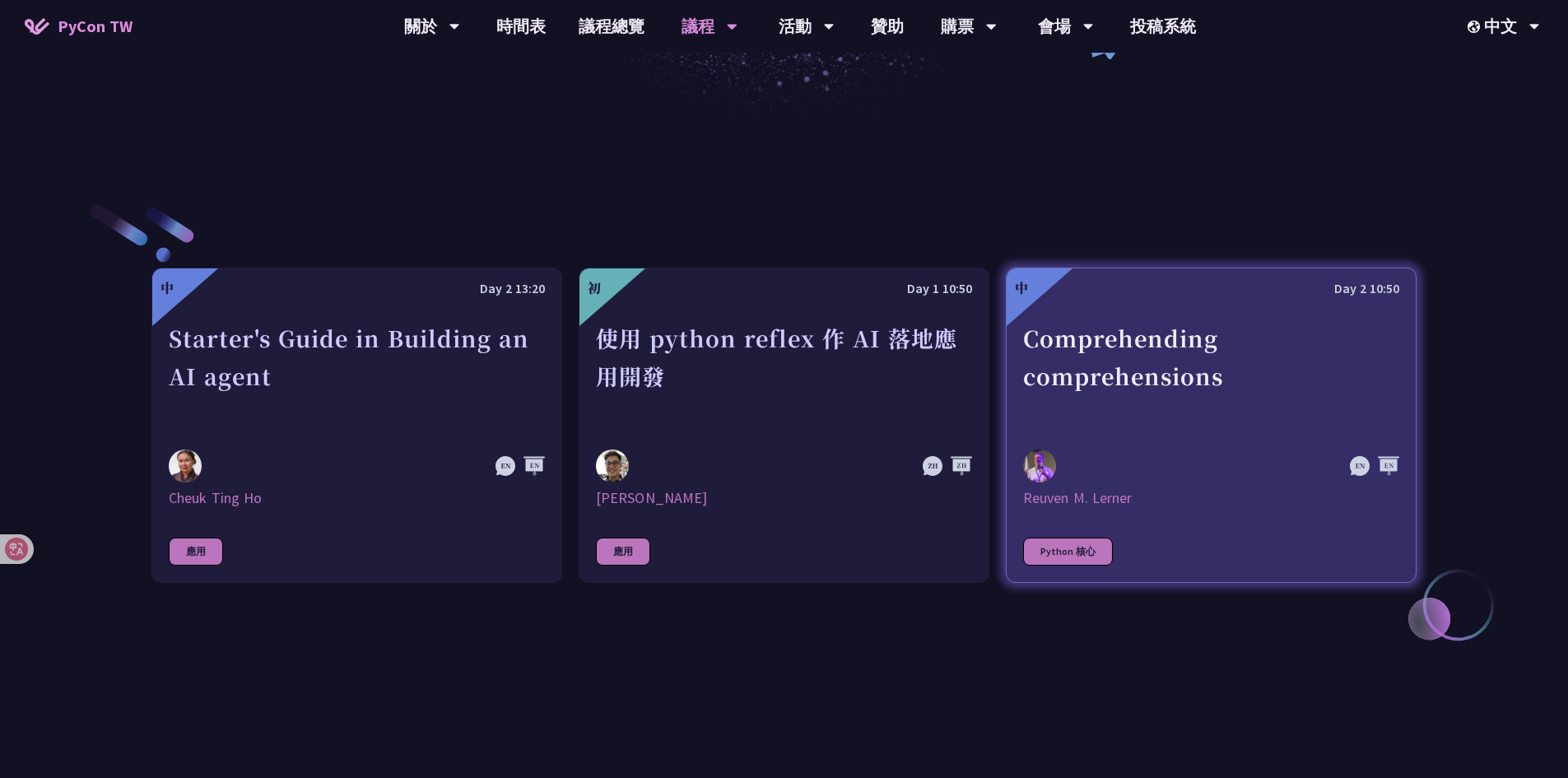
click at [1190, 465] on div at bounding box center [1155, 466] width 263 height 33
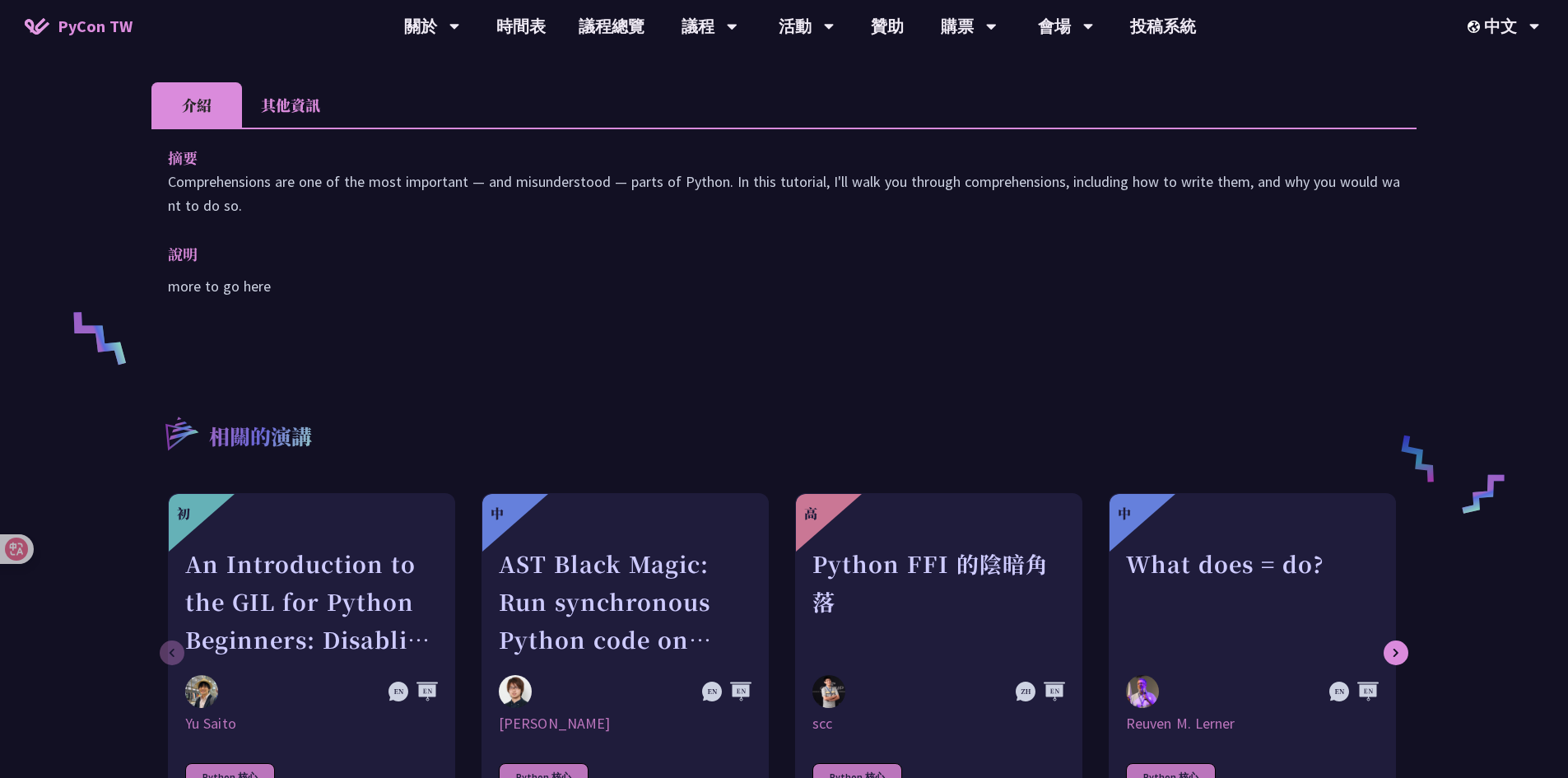
scroll to position [165, 0]
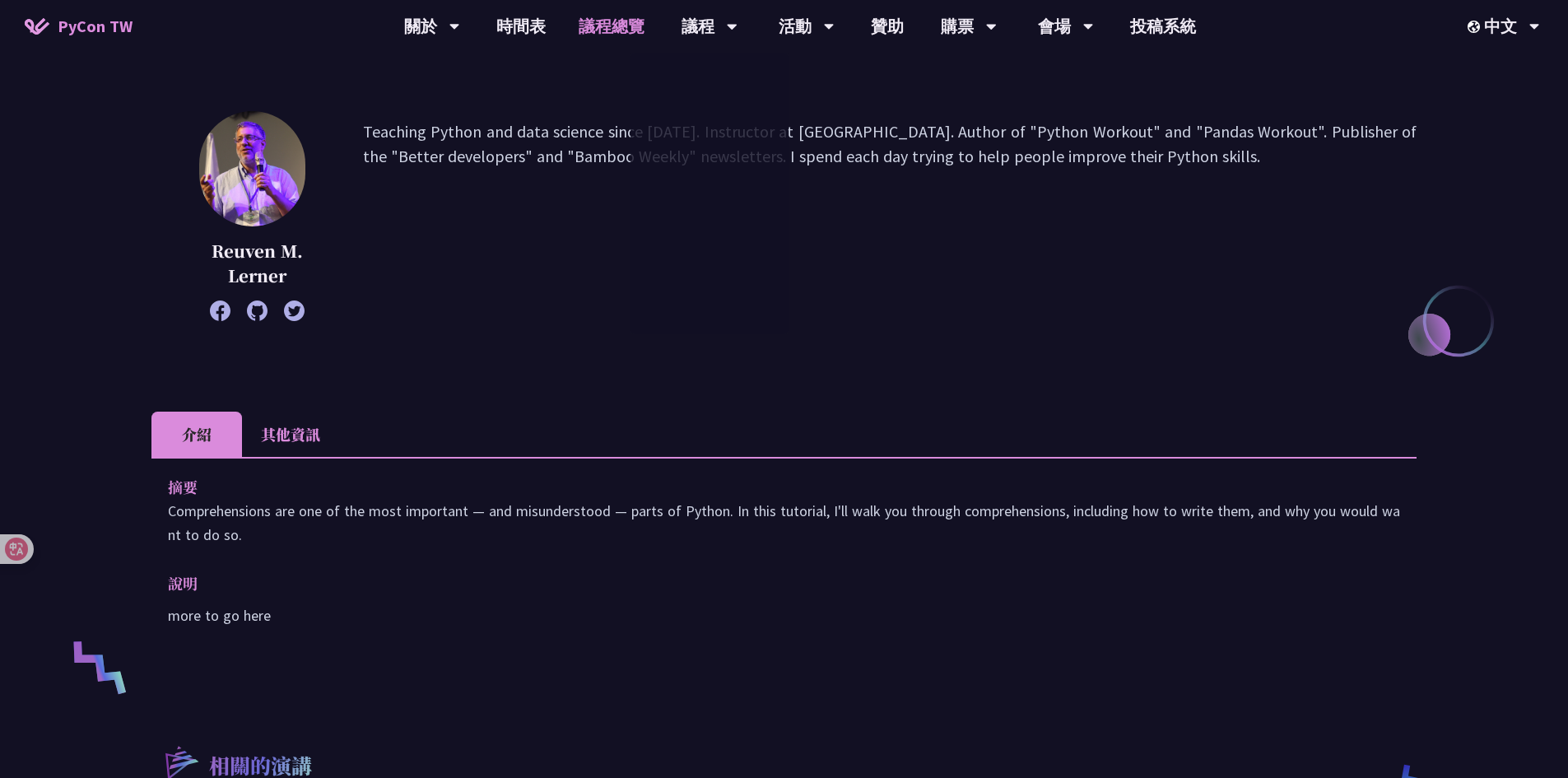
click at [591, 34] on link "議程總覽" at bounding box center [611, 26] width 98 height 52
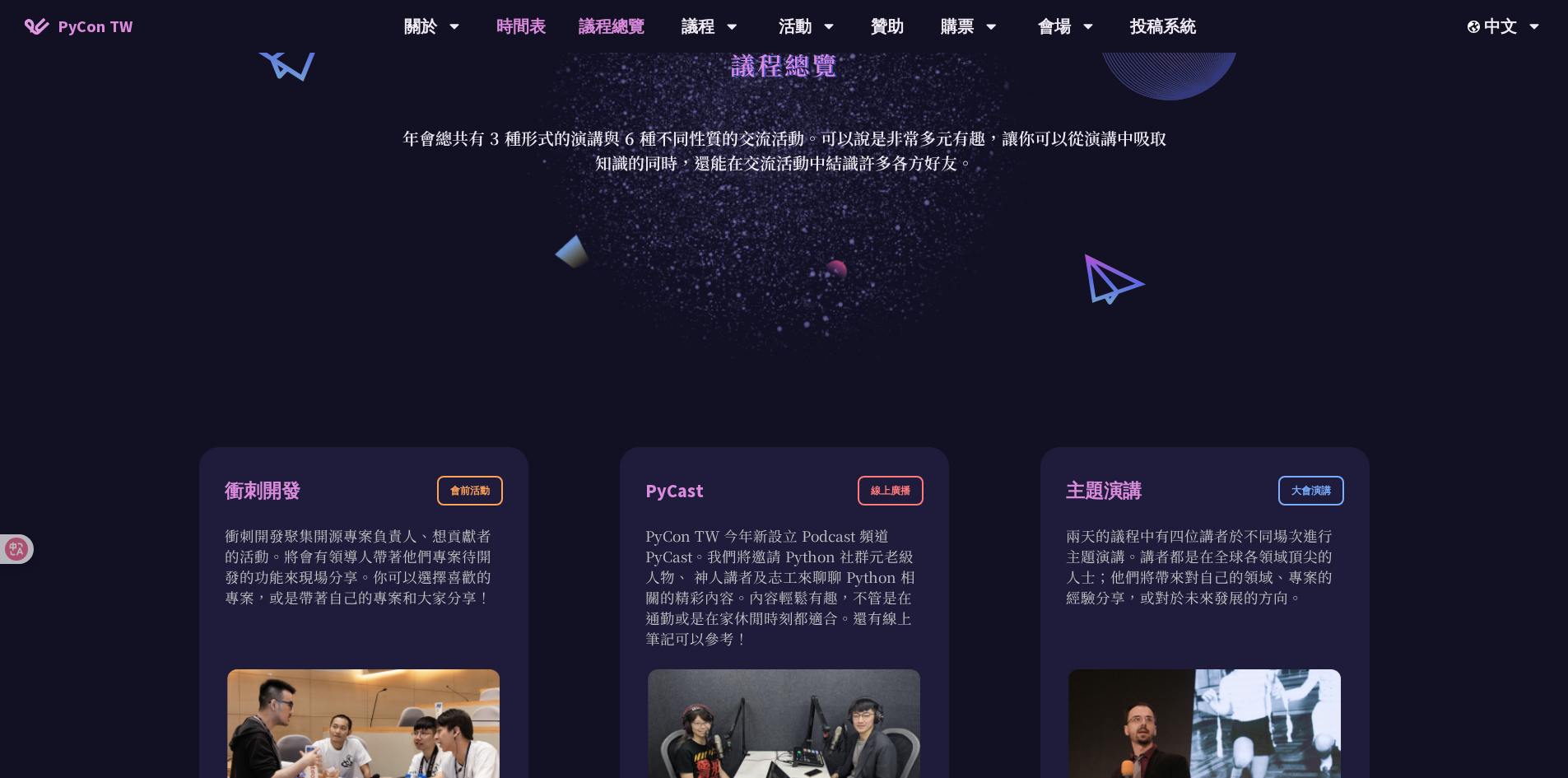
scroll to position [247, 0]
click at [512, 35] on link "時間表" at bounding box center [521, 26] width 82 height 52
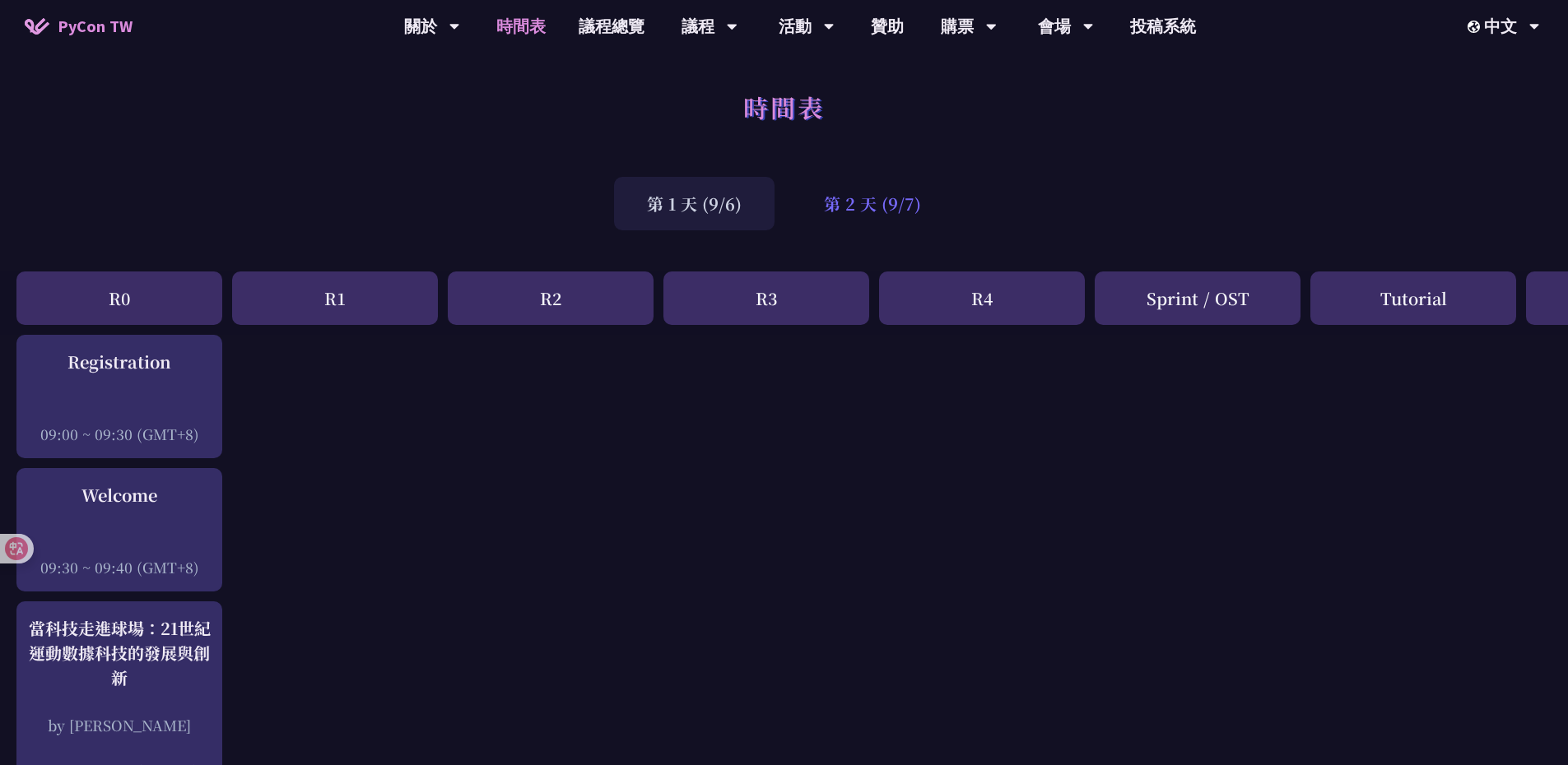
click at [834, 212] on div "第 2 天 (9/7)" at bounding box center [873, 204] width 163 height 53
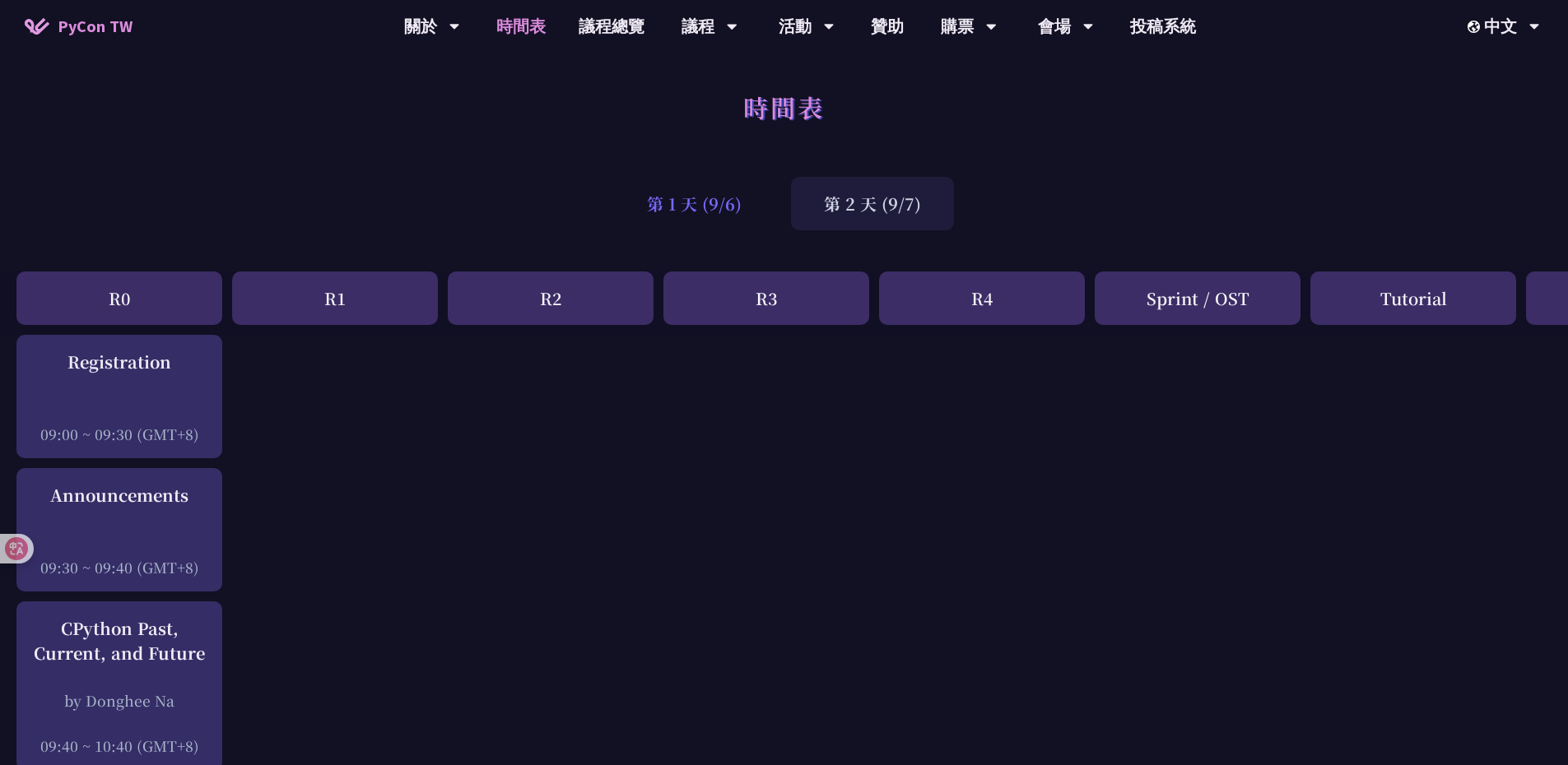
click at [739, 199] on div "第 1 天 (9/6)" at bounding box center [694, 204] width 161 height 53
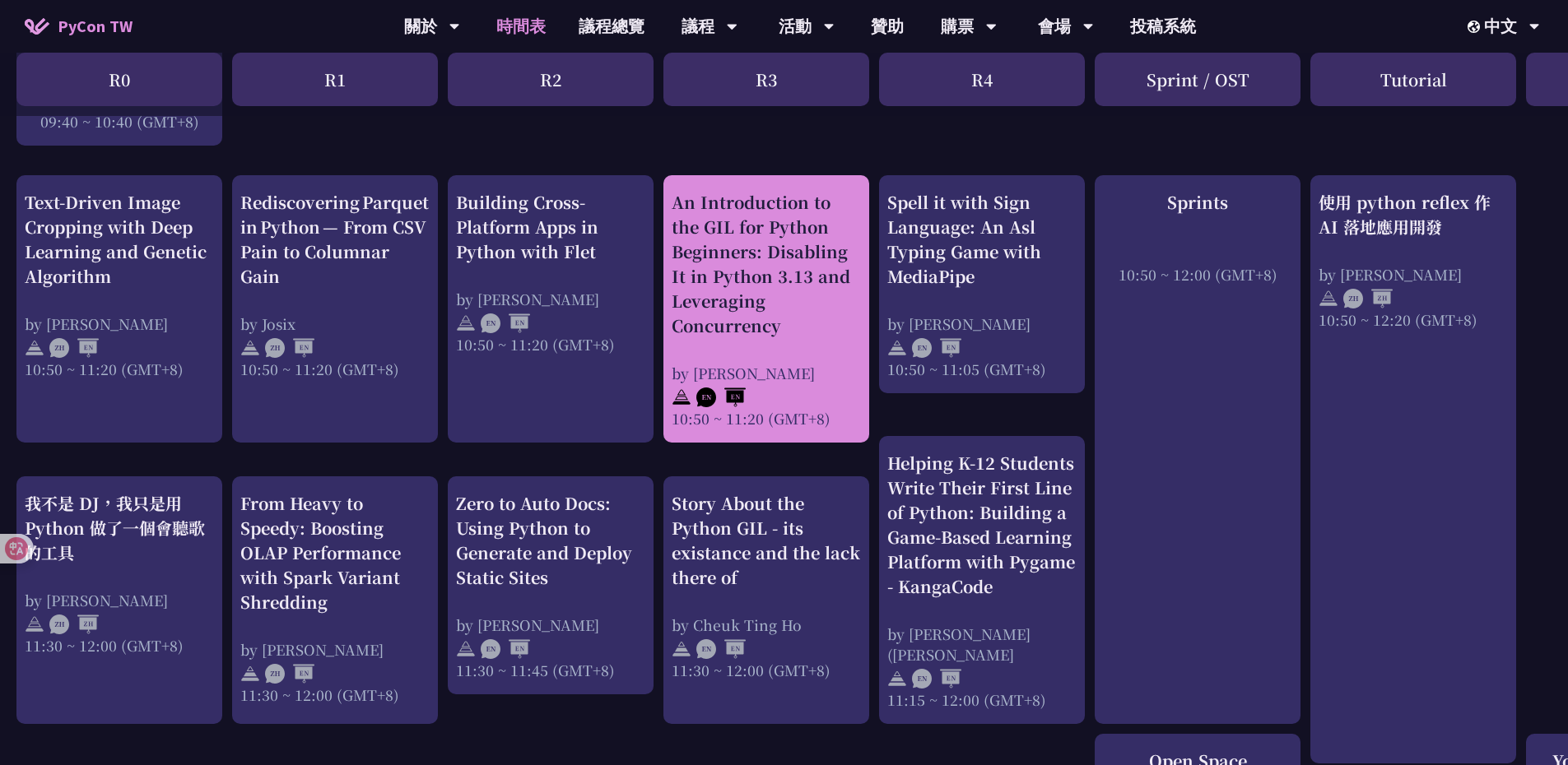
scroll to position [659, 0]
